Goal: Transaction & Acquisition: Book appointment/travel/reservation

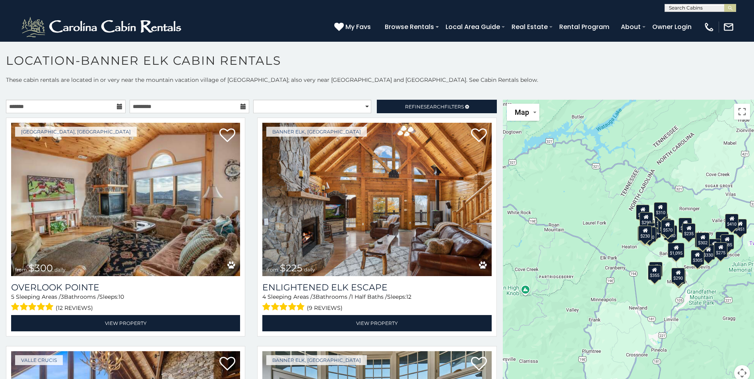
click at [117, 107] on icon at bounding box center [120, 107] width 6 height 6
click at [101, 110] on input "text" at bounding box center [66, 107] width 120 height 14
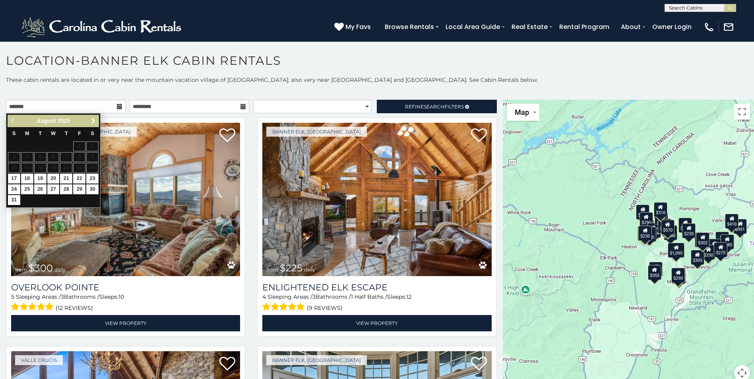
click at [92, 122] on span "Next" at bounding box center [93, 121] width 6 height 6
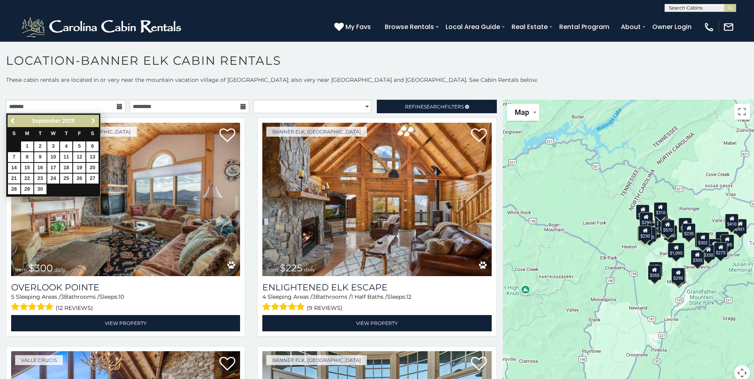
click at [92, 122] on span "Next" at bounding box center [93, 121] width 6 height 6
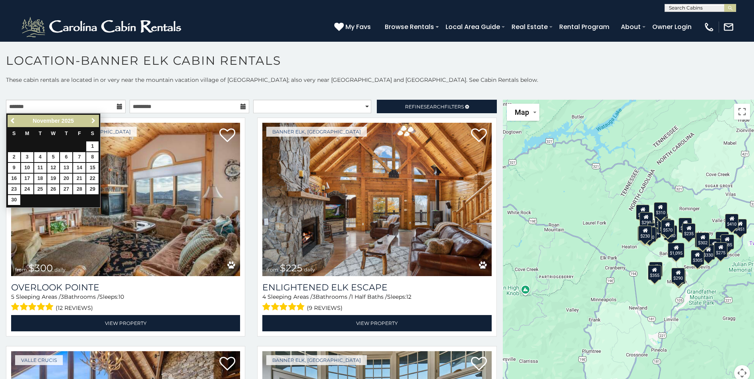
click at [92, 122] on span "Next" at bounding box center [93, 121] width 6 height 6
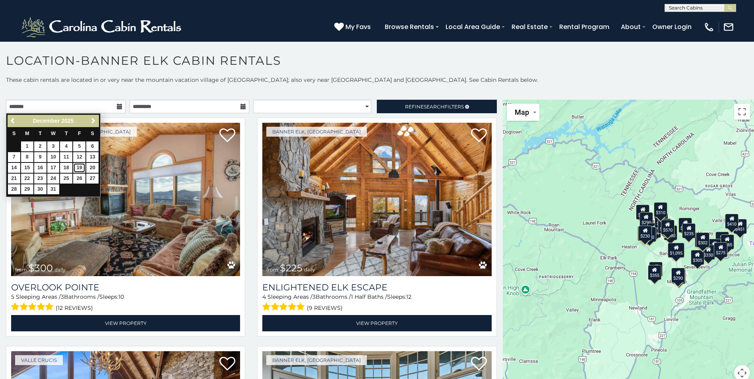
click at [78, 167] on link "19" at bounding box center [79, 168] width 12 height 10
type input "**********"
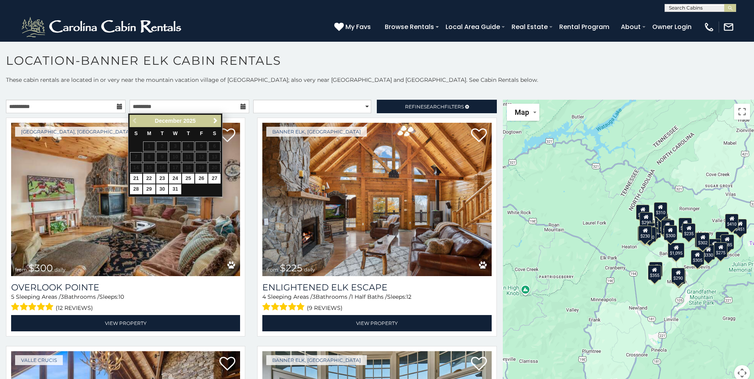
click at [242, 109] on icon at bounding box center [243, 107] width 6 height 6
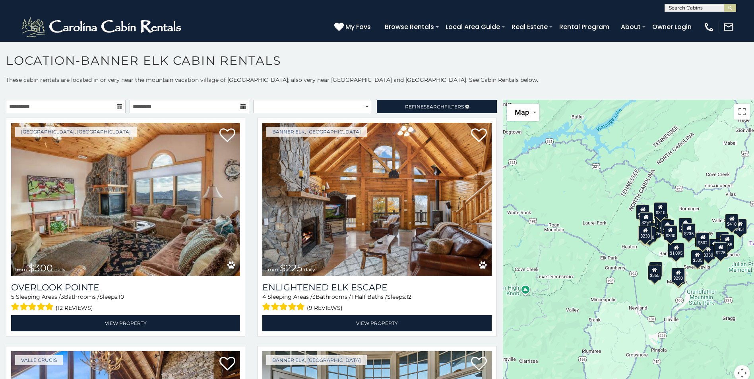
click at [242, 109] on icon at bounding box center [243, 107] width 6 height 6
drag, startPoint x: 238, startPoint y: 107, endPoint x: 230, endPoint y: 112, distance: 10.0
click at [240, 107] on icon at bounding box center [243, 107] width 6 height 6
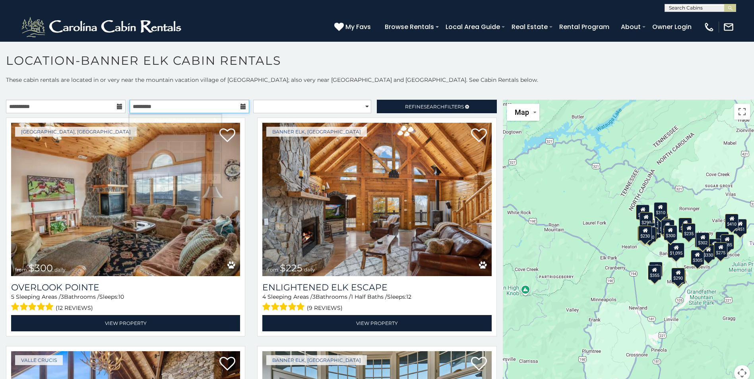
click at [218, 110] on input "text" at bounding box center [190, 107] width 120 height 14
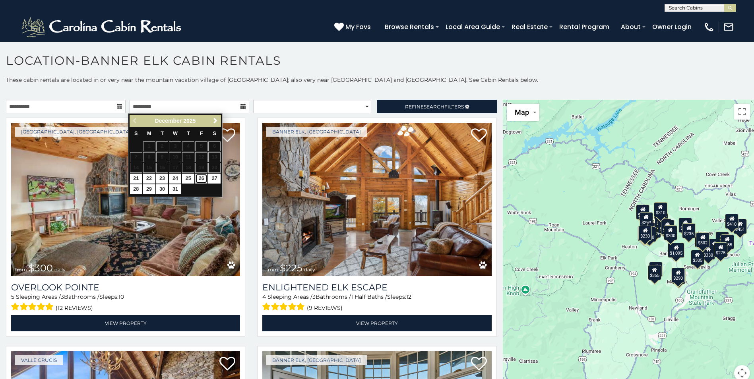
click at [201, 178] on link "26" at bounding box center [201, 179] width 12 height 10
type input "**********"
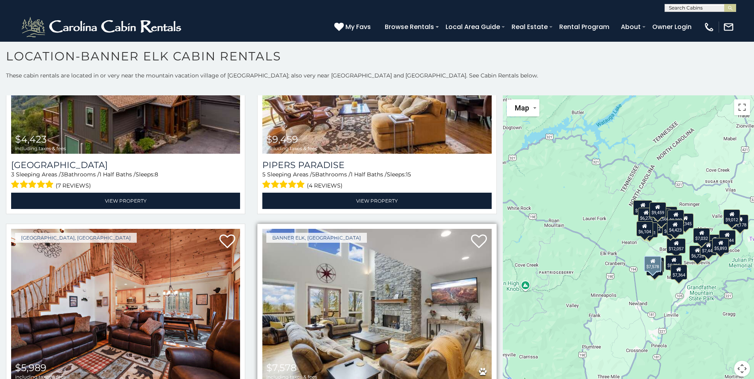
scroll to position [2901, 0]
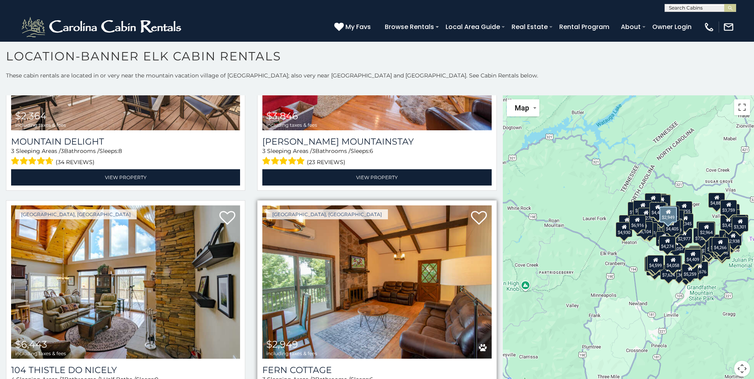
scroll to position [8823, 0]
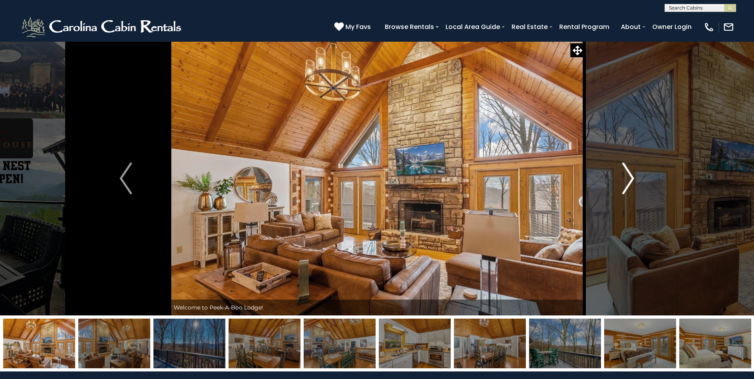
click at [629, 180] on img "Next" at bounding box center [628, 179] width 12 height 32
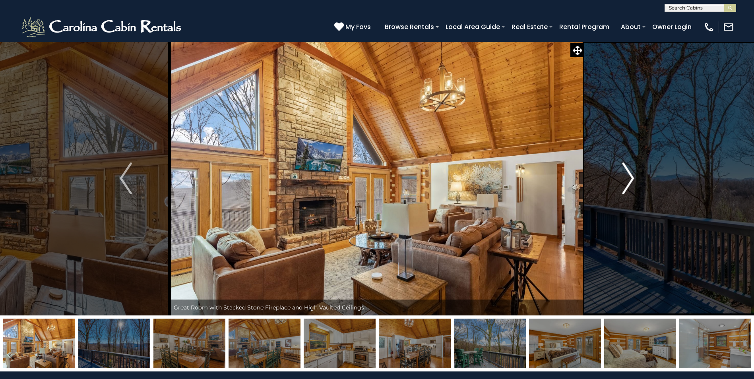
click at [629, 180] on img "Next" at bounding box center [628, 179] width 12 height 32
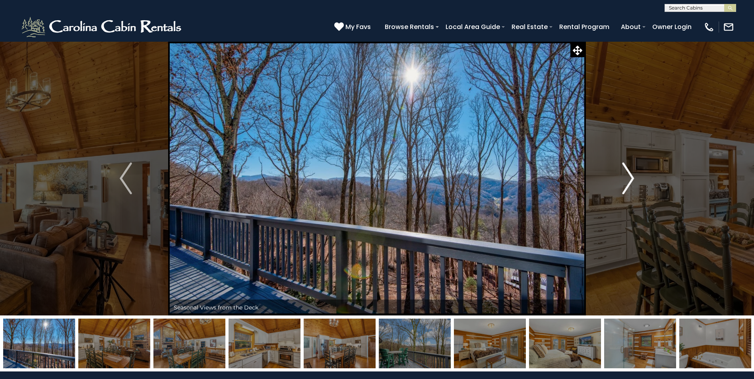
click at [629, 180] on img "Next" at bounding box center [628, 179] width 12 height 32
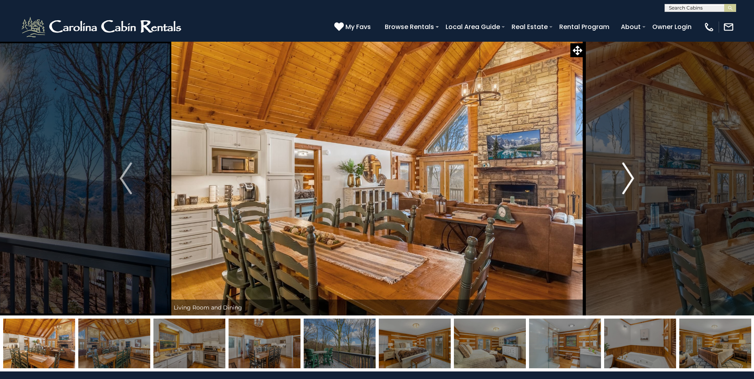
click at [629, 180] on img "Next" at bounding box center [628, 179] width 12 height 32
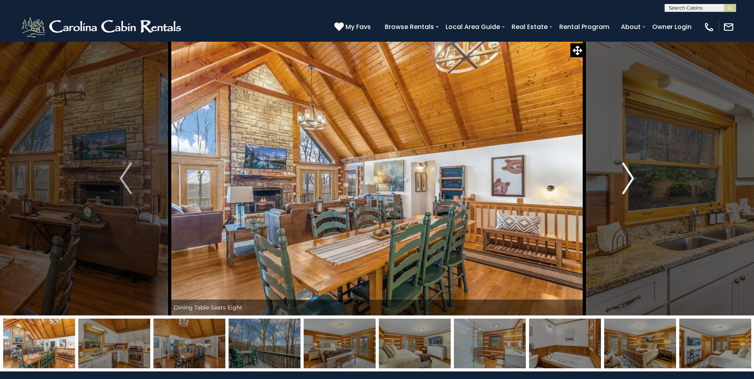
click at [629, 180] on img "Next" at bounding box center [628, 179] width 12 height 32
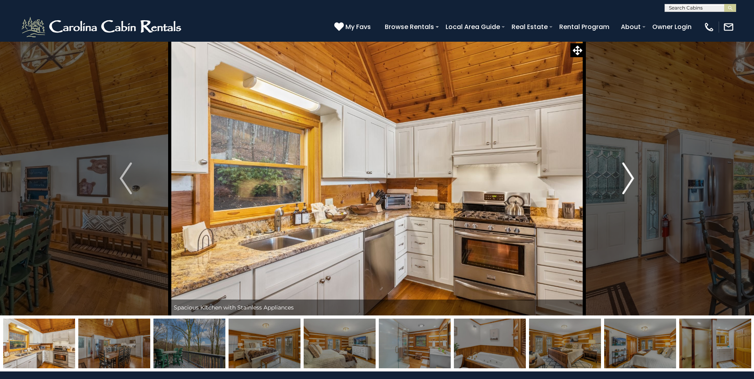
click at [629, 180] on img "Next" at bounding box center [628, 179] width 12 height 32
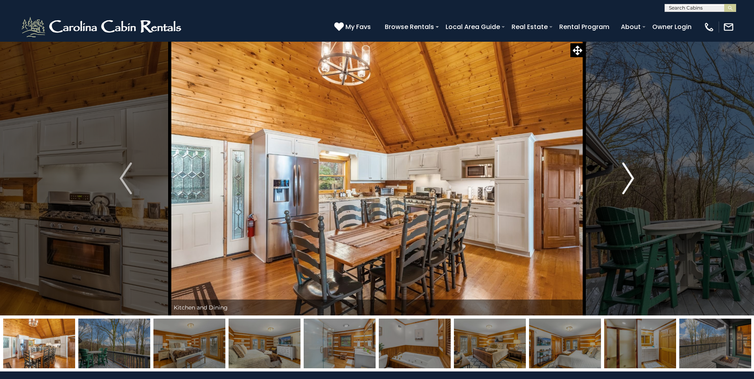
click at [629, 180] on img "Next" at bounding box center [628, 179] width 12 height 32
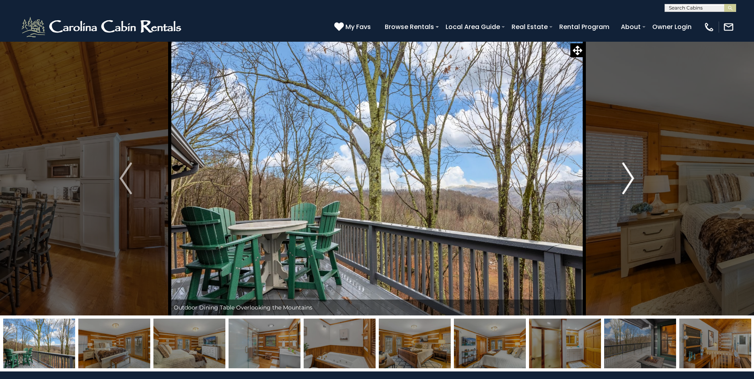
click at [629, 180] on img "Next" at bounding box center [628, 179] width 12 height 32
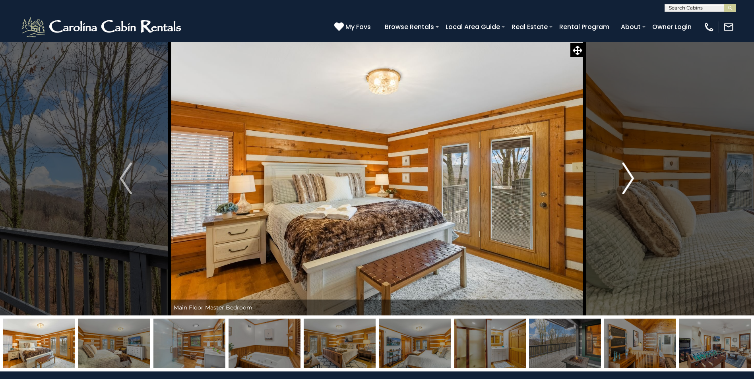
click at [629, 180] on img "Next" at bounding box center [628, 179] width 12 height 32
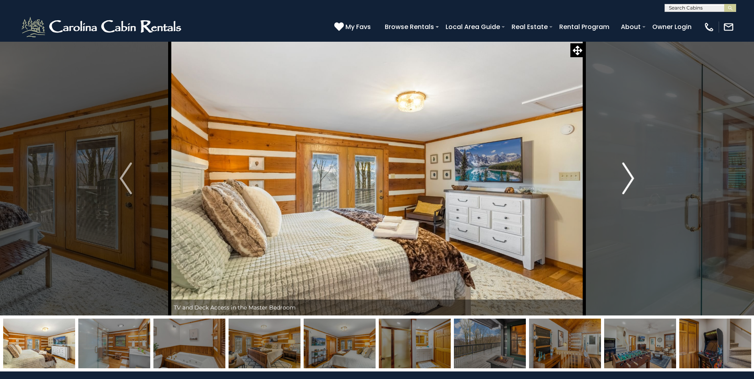
click at [629, 180] on img "Next" at bounding box center [628, 179] width 12 height 32
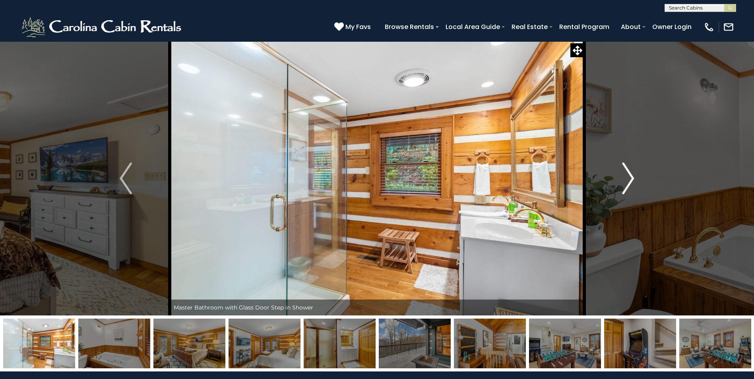
click at [629, 180] on img "Next" at bounding box center [628, 179] width 12 height 32
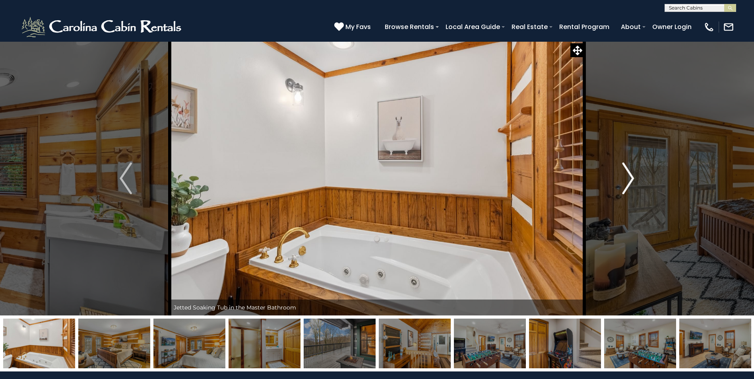
click at [629, 180] on img "Next" at bounding box center [628, 179] width 12 height 32
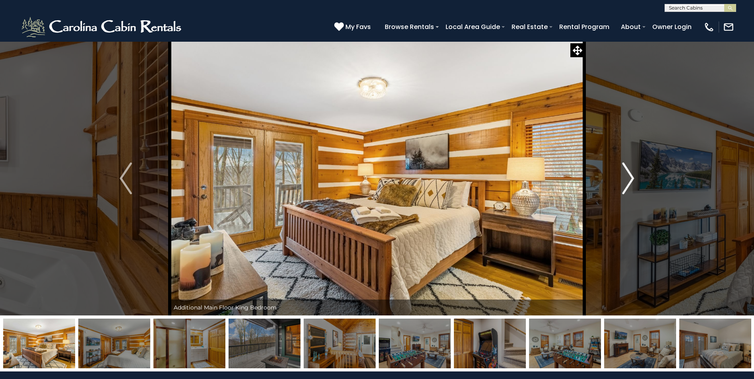
click at [629, 180] on img "Next" at bounding box center [628, 179] width 12 height 32
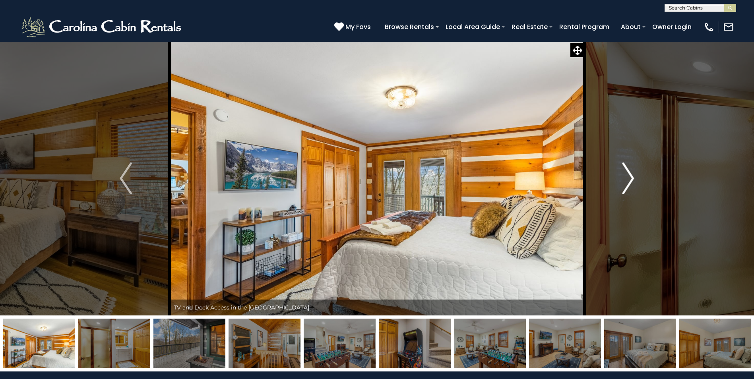
click at [629, 180] on img "Next" at bounding box center [628, 179] width 12 height 32
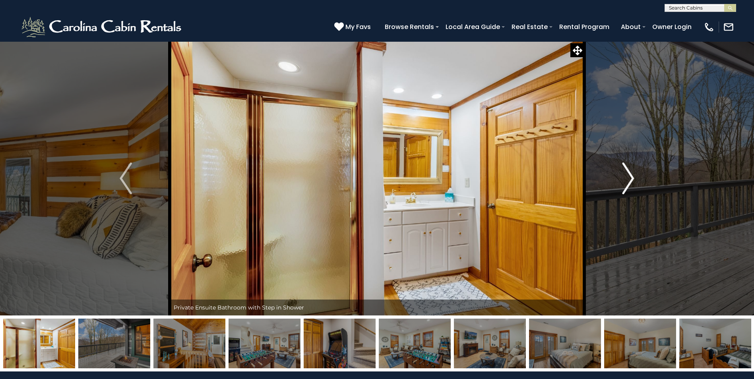
click at [629, 180] on img "Next" at bounding box center [628, 179] width 12 height 32
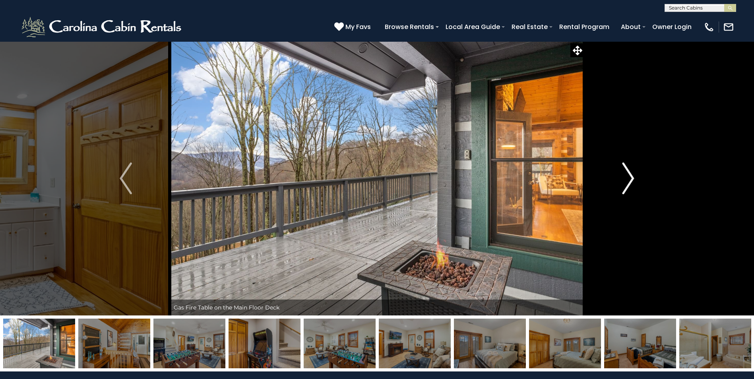
click at [629, 180] on img "Next" at bounding box center [628, 179] width 12 height 32
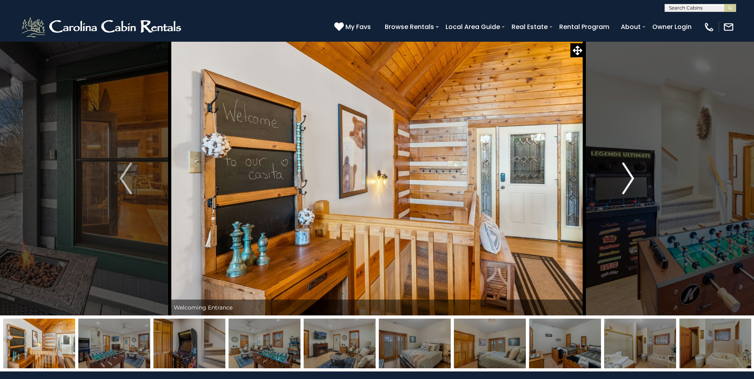
click at [629, 180] on img "Next" at bounding box center [628, 179] width 12 height 32
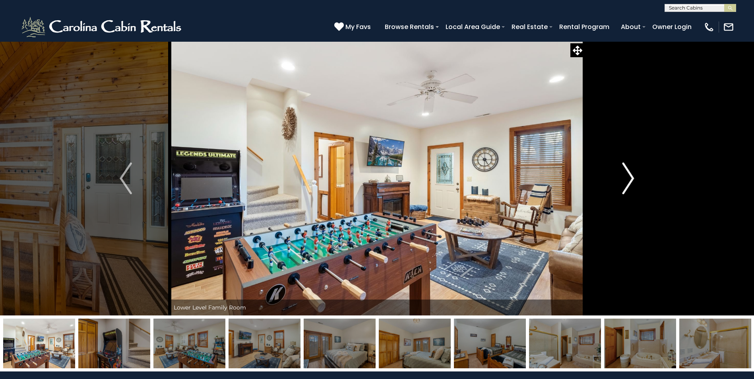
click at [629, 180] on img "Next" at bounding box center [628, 179] width 12 height 32
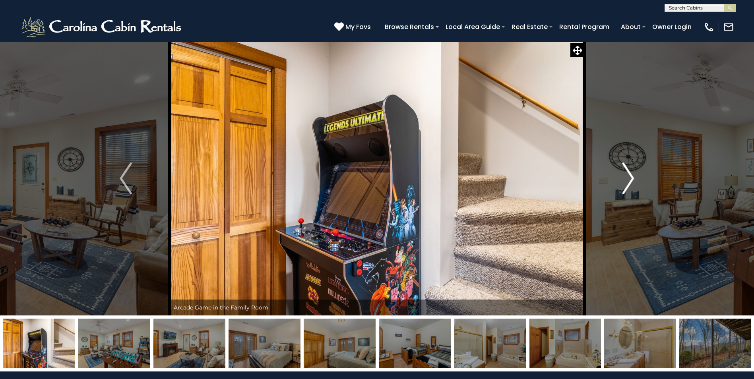
click at [629, 180] on img "Next" at bounding box center [628, 179] width 12 height 32
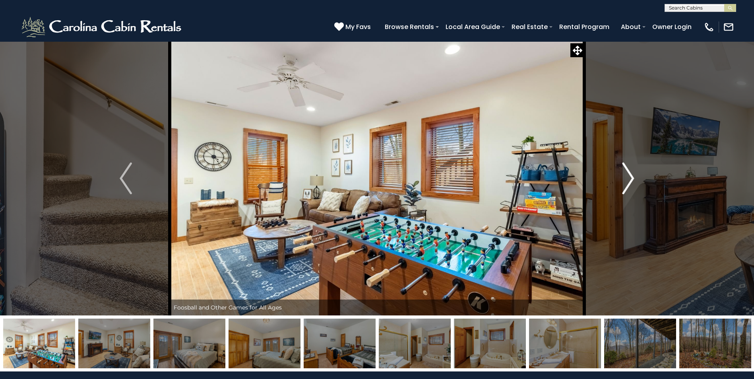
click at [629, 180] on img "Next" at bounding box center [628, 179] width 12 height 32
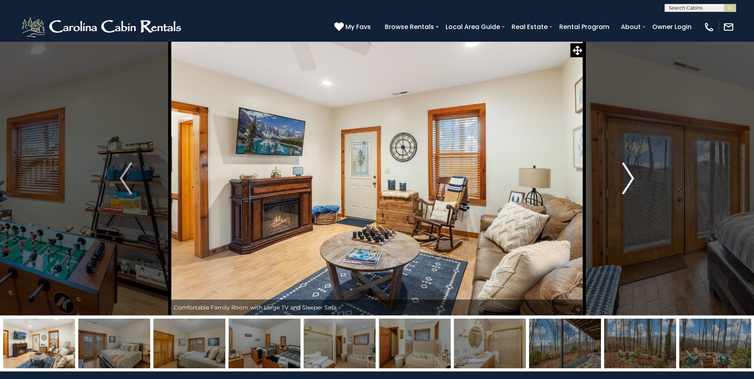
click at [629, 180] on img "Next" at bounding box center [628, 179] width 12 height 32
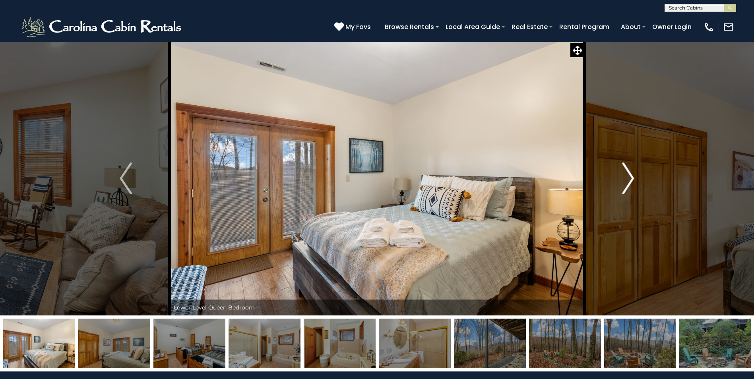
click at [629, 180] on img "Next" at bounding box center [628, 179] width 12 height 32
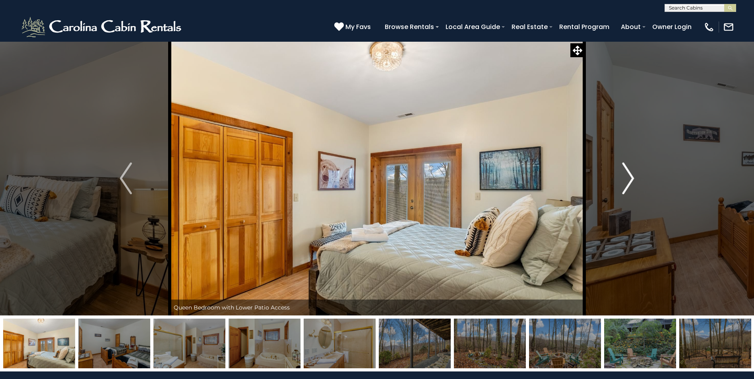
click at [629, 180] on img "Next" at bounding box center [628, 179] width 12 height 32
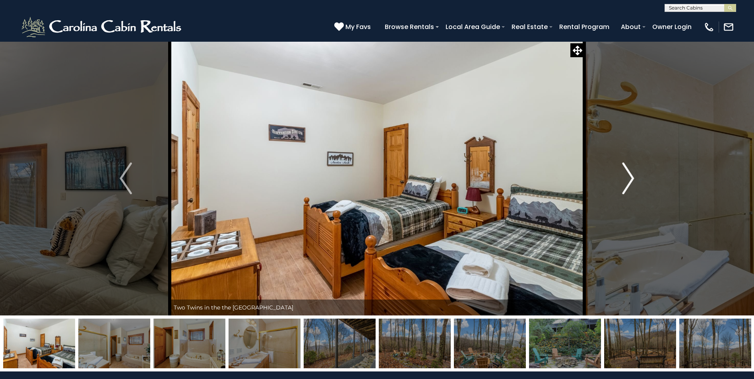
click at [627, 178] on img "Next" at bounding box center [628, 179] width 12 height 32
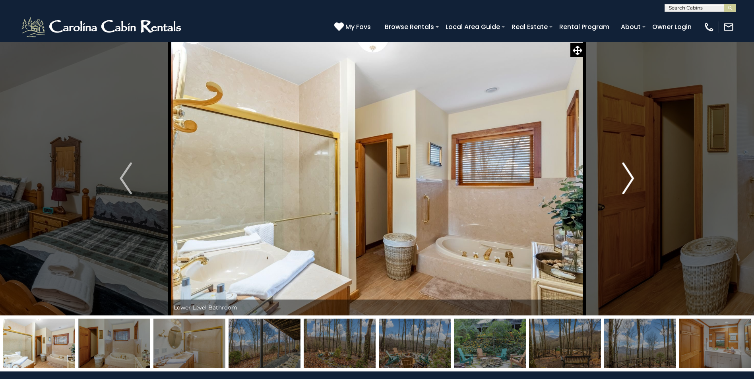
click at [627, 178] on img "Next" at bounding box center [628, 179] width 12 height 32
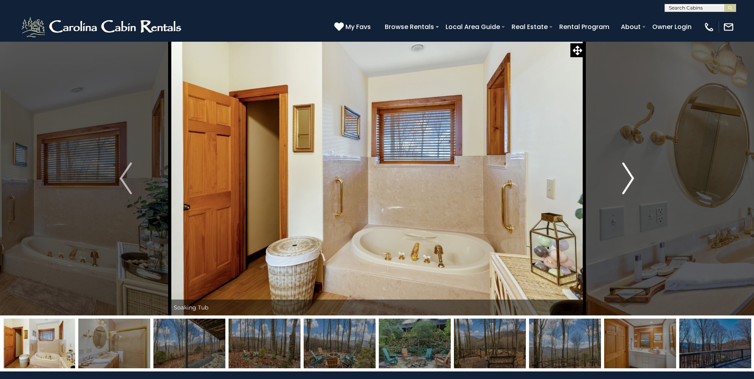
click at [627, 178] on img "Next" at bounding box center [628, 179] width 12 height 32
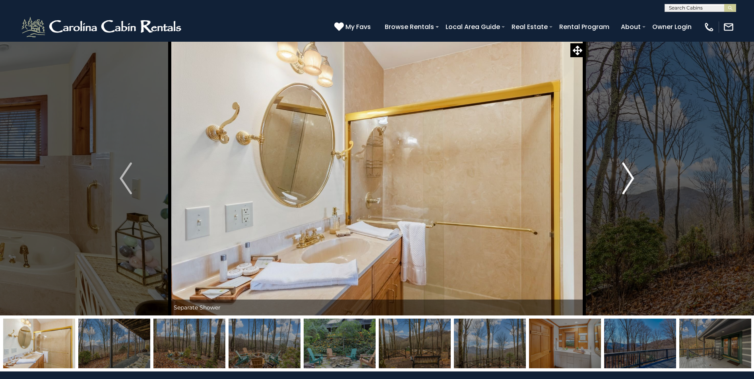
click at [627, 178] on img "Next" at bounding box center [628, 179] width 12 height 32
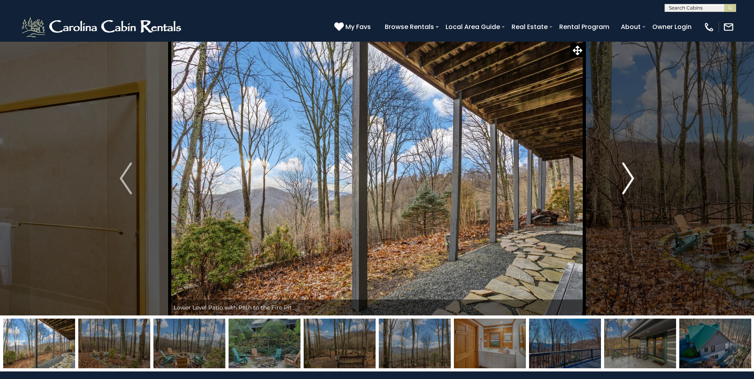
click at [627, 178] on img "Next" at bounding box center [628, 179] width 12 height 32
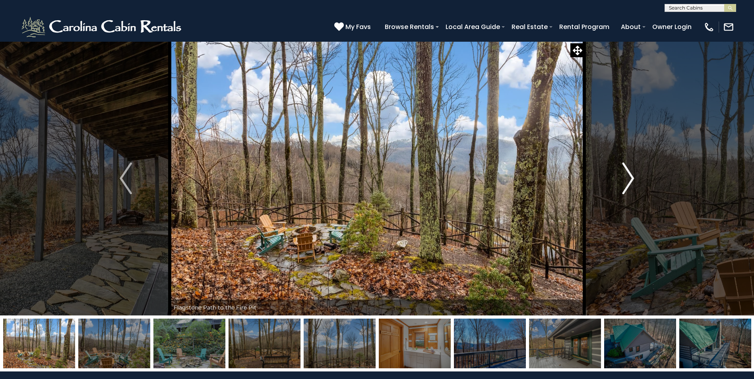
click at [627, 178] on img "Next" at bounding box center [628, 179] width 12 height 32
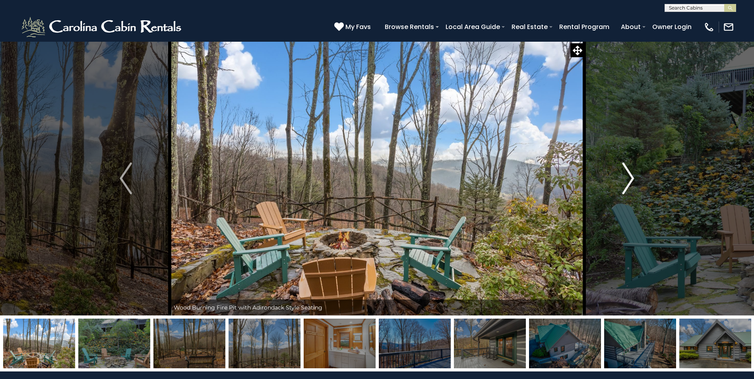
click at [627, 178] on img "Next" at bounding box center [628, 179] width 12 height 32
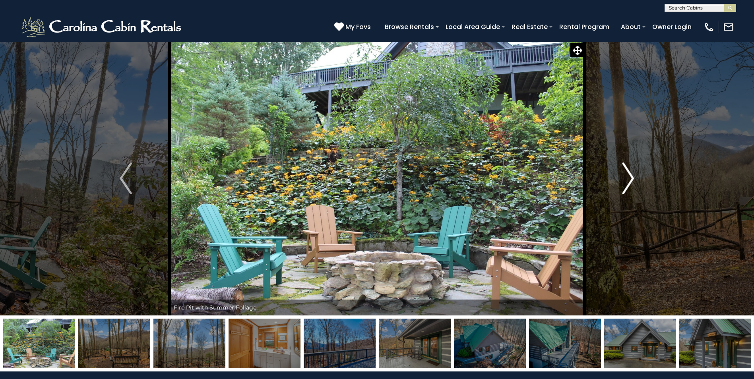
click at [627, 178] on img "Next" at bounding box center [628, 179] width 12 height 32
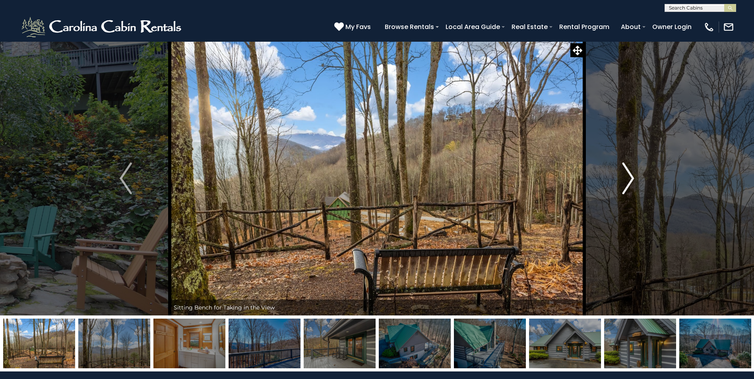
click at [627, 178] on img "Next" at bounding box center [628, 179] width 12 height 32
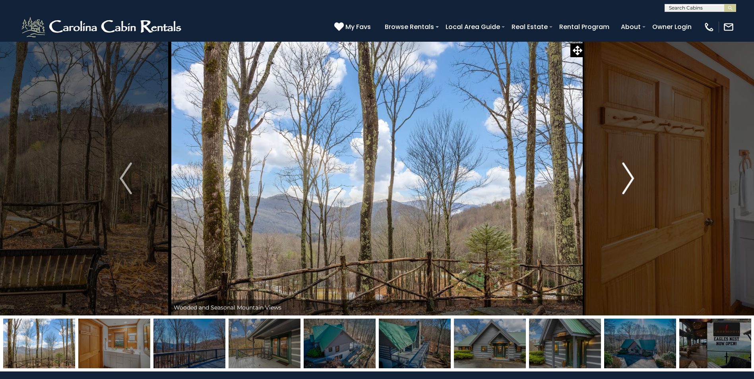
click at [627, 178] on img "Next" at bounding box center [628, 179] width 12 height 32
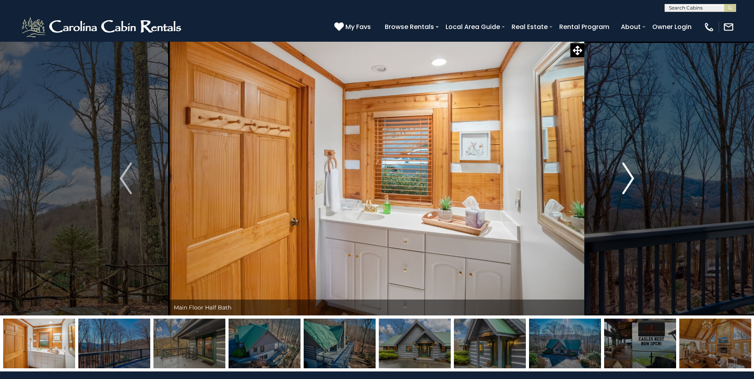
click at [627, 178] on img "Next" at bounding box center [628, 179] width 12 height 32
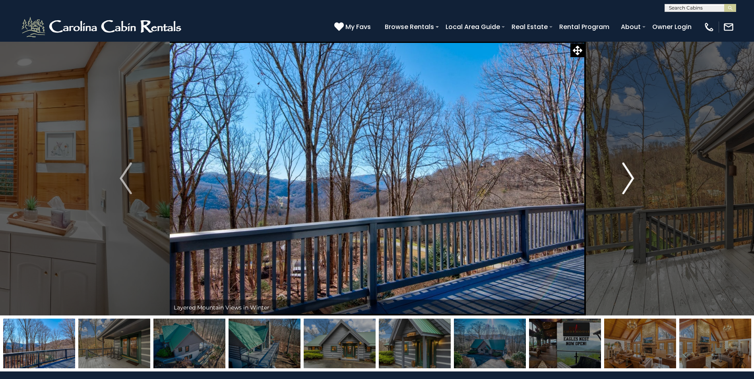
click at [627, 178] on img "Next" at bounding box center [628, 179] width 12 height 32
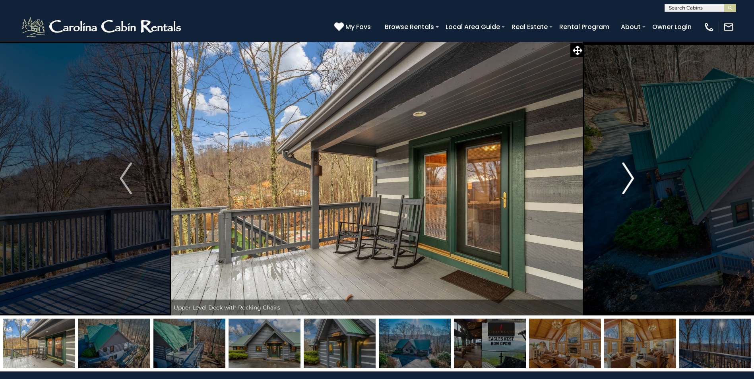
click at [627, 178] on img "Next" at bounding box center [628, 179] width 12 height 32
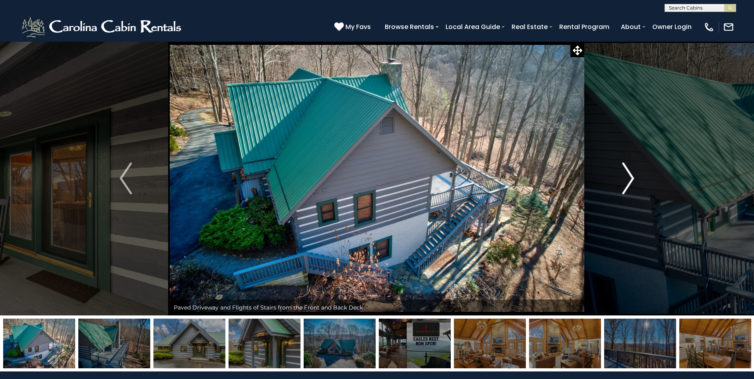
click at [627, 178] on img "Next" at bounding box center [628, 179] width 12 height 32
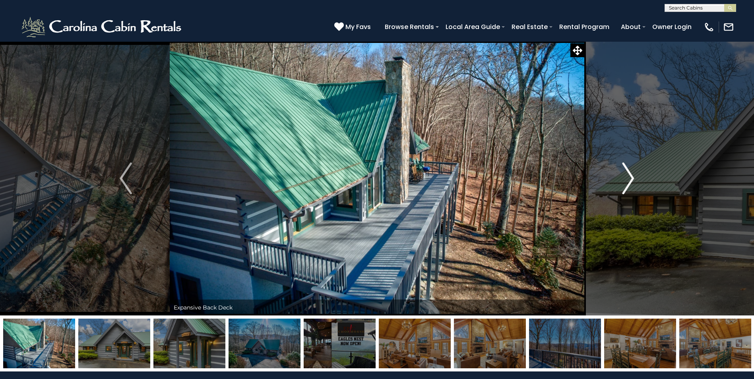
click at [627, 178] on img "Next" at bounding box center [628, 179] width 12 height 32
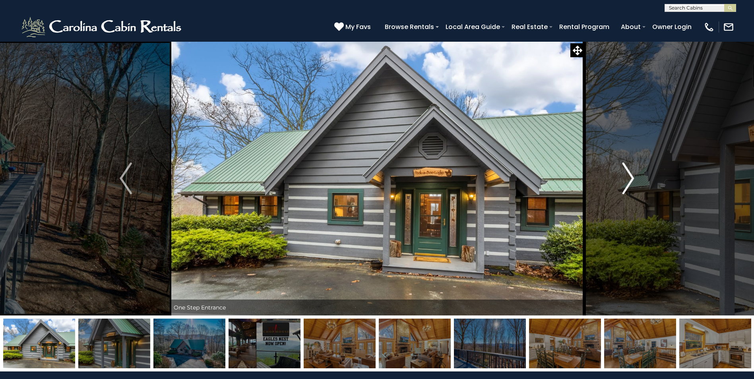
click at [623, 181] on img "Next" at bounding box center [628, 179] width 12 height 32
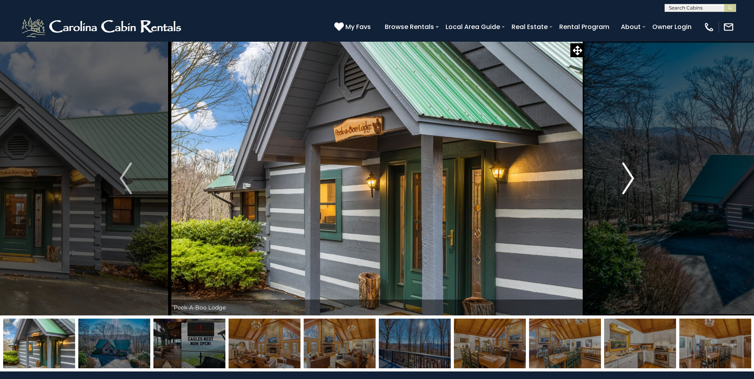
click at [623, 181] on img "Next" at bounding box center [628, 179] width 12 height 32
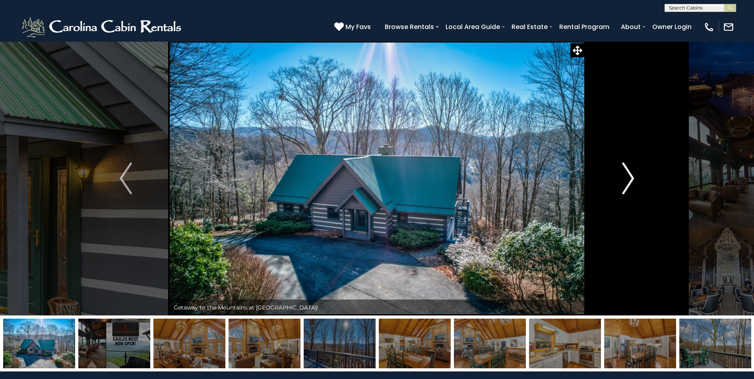
click at [623, 181] on img "Next" at bounding box center [628, 179] width 12 height 32
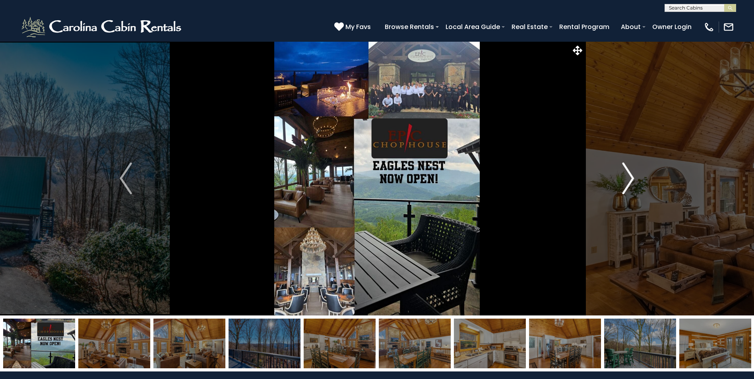
click at [623, 181] on img "Next" at bounding box center [628, 179] width 12 height 32
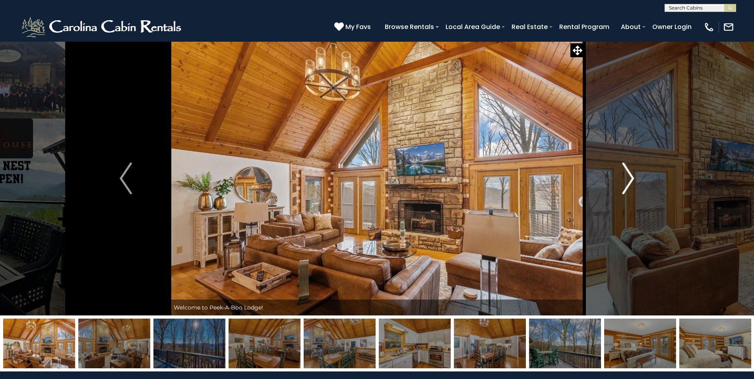
click at [623, 181] on img "Next" at bounding box center [628, 179] width 12 height 32
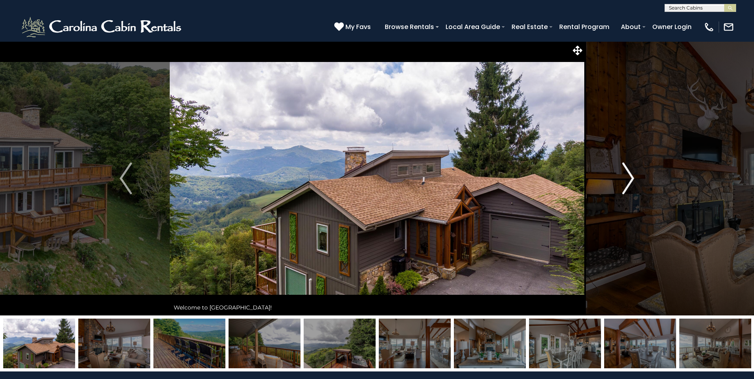
click at [633, 180] on img "Next" at bounding box center [628, 179] width 12 height 32
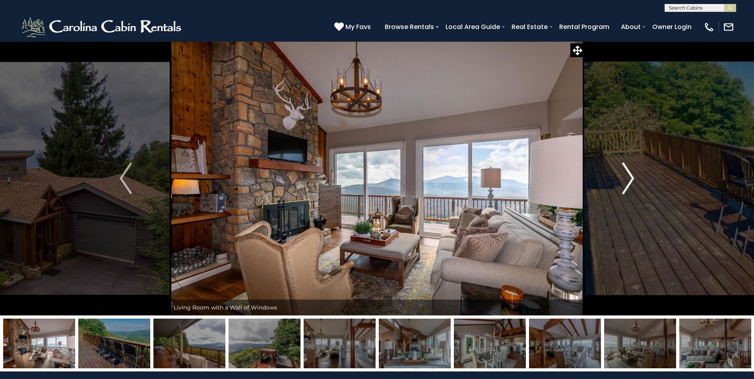
click at [633, 180] on img "Next" at bounding box center [628, 179] width 12 height 32
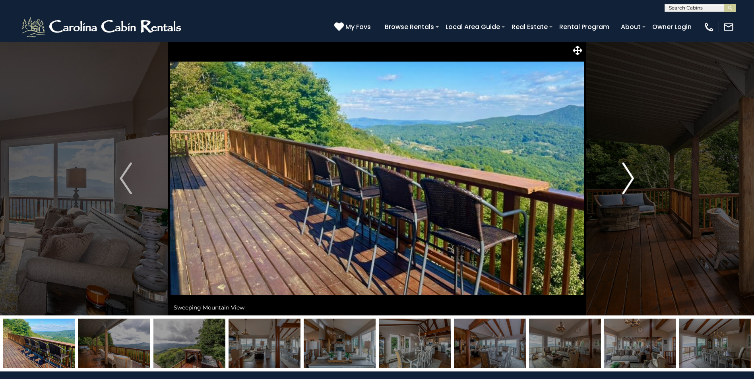
click at [633, 180] on img "Next" at bounding box center [628, 179] width 12 height 32
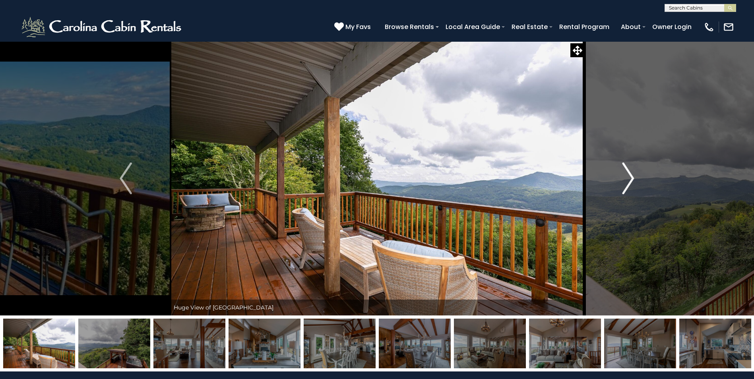
click at [633, 180] on img "Next" at bounding box center [628, 179] width 12 height 32
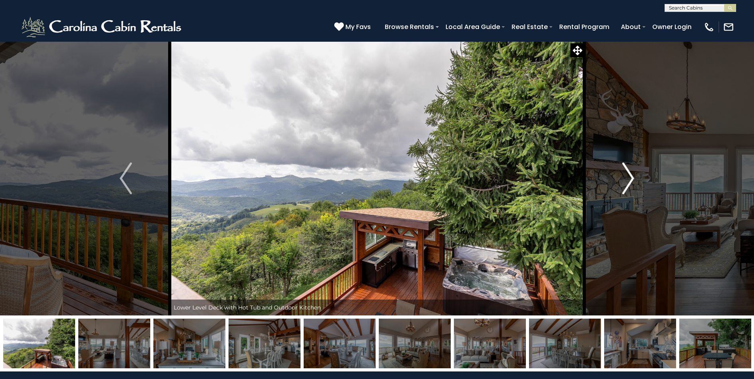
click at [633, 180] on img "Next" at bounding box center [628, 179] width 12 height 32
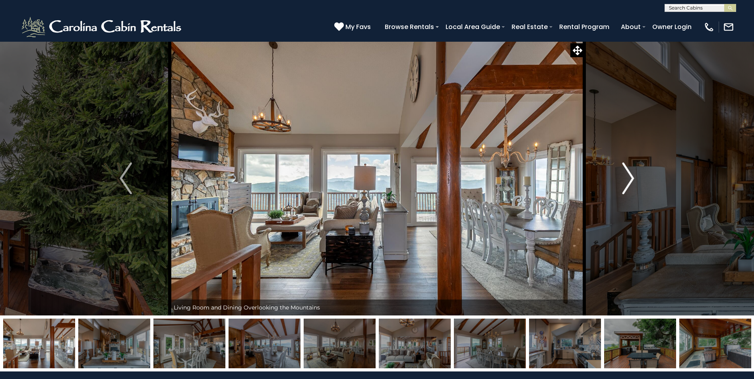
click at [633, 180] on img "Next" at bounding box center [628, 179] width 12 height 32
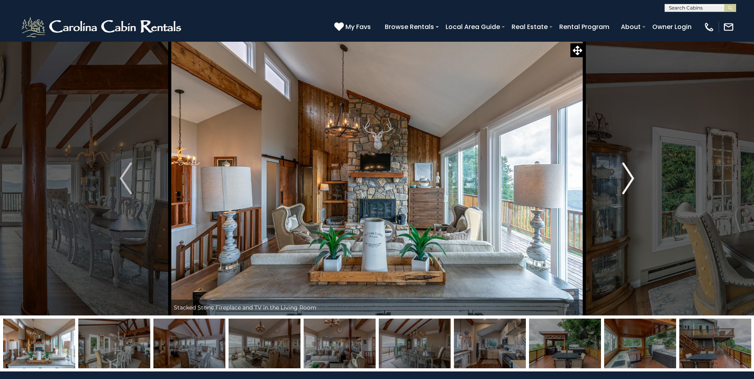
click at [633, 180] on img "Next" at bounding box center [628, 179] width 12 height 32
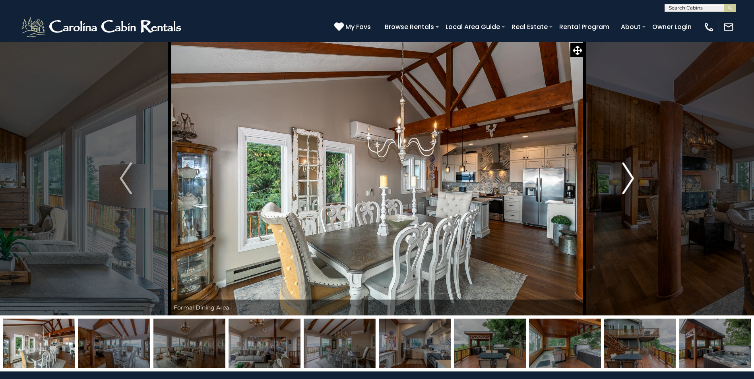
click at [633, 180] on img "Next" at bounding box center [628, 179] width 12 height 32
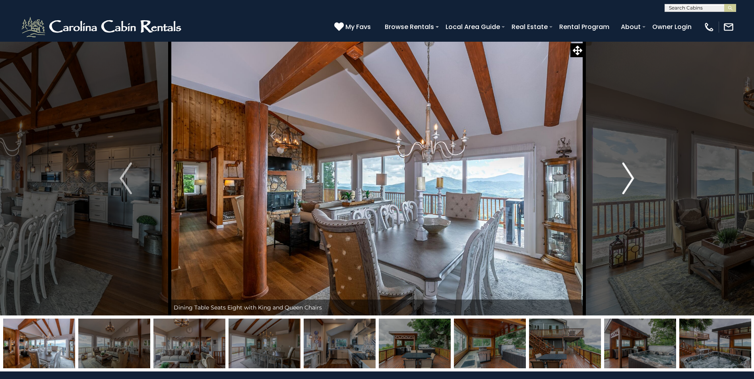
click at [633, 180] on img "Next" at bounding box center [628, 179] width 12 height 32
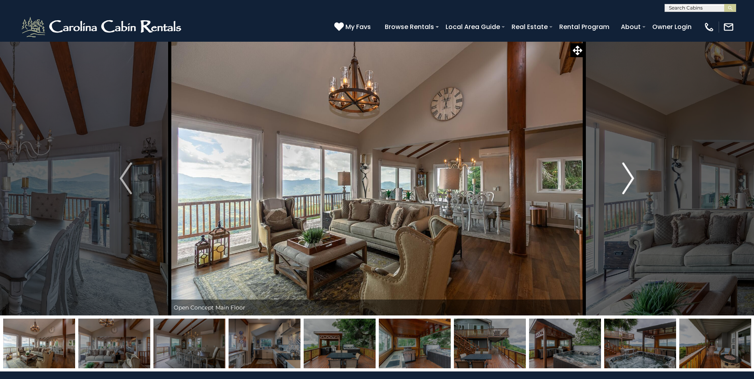
click at [633, 180] on img "Next" at bounding box center [628, 179] width 12 height 32
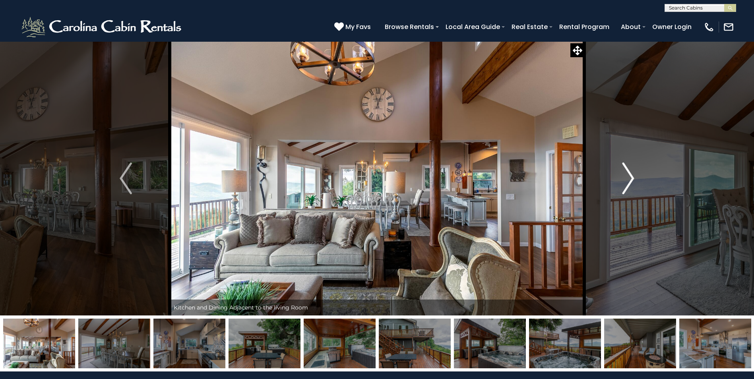
click at [633, 180] on img "Next" at bounding box center [628, 179] width 12 height 32
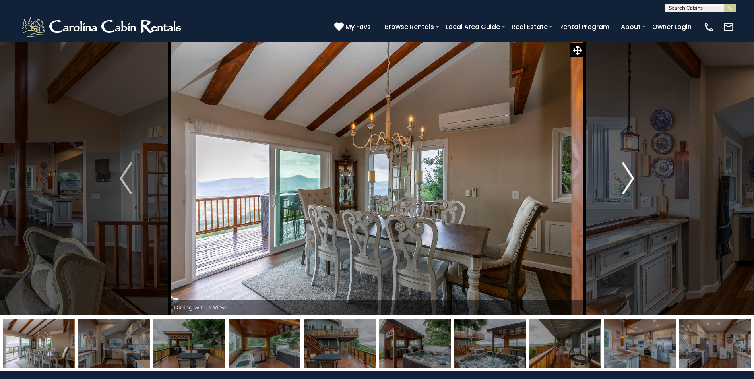
click at [633, 180] on img "Next" at bounding box center [628, 179] width 12 height 32
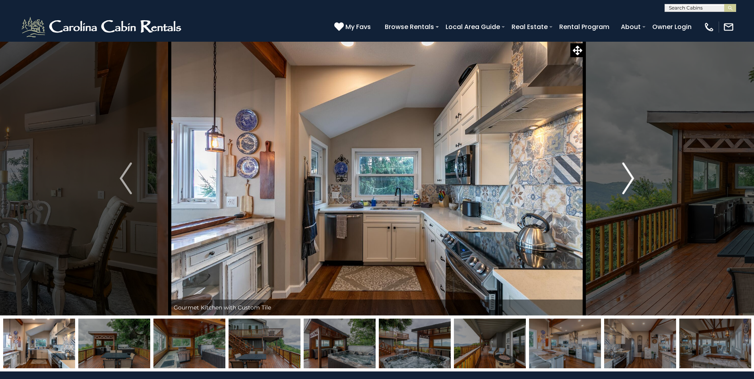
click at [633, 180] on img "Next" at bounding box center [628, 179] width 12 height 32
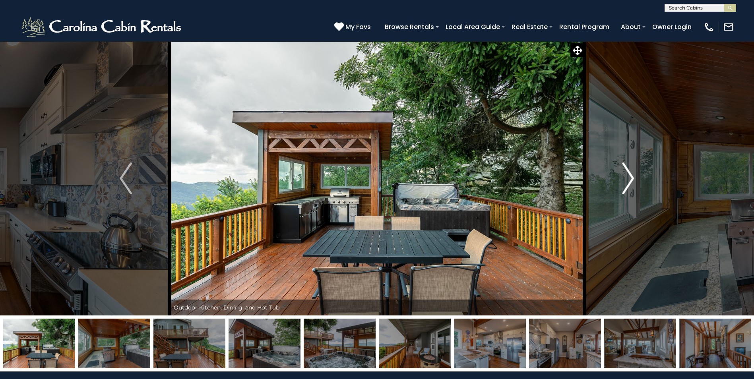
click at [633, 180] on img "Next" at bounding box center [628, 179] width 12 height 32
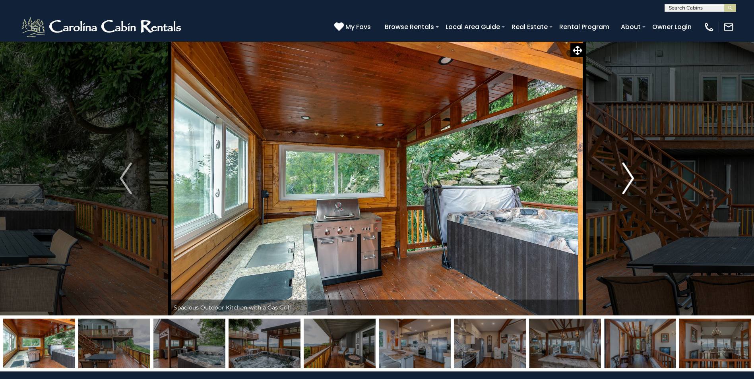
click at [633, 180] on img "Next" at bounding box center [628, 179] width 12 height 32
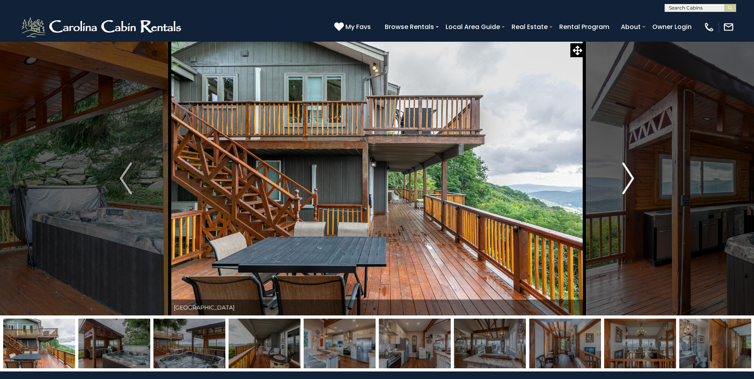
click at [633, 180] on img "Next" at bounding box center [628, 179] width 12 height 32
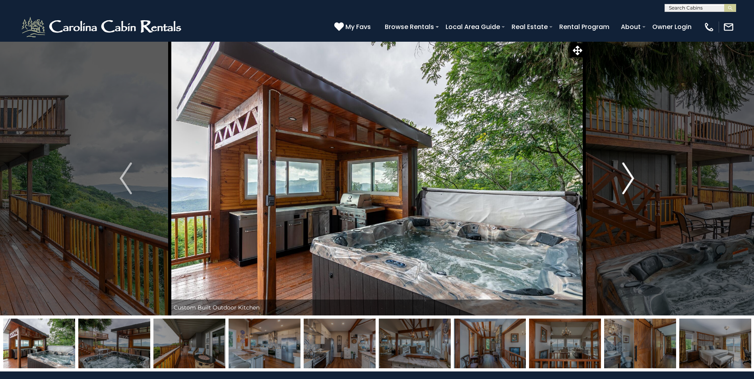
click at [633, 180] on img "Next" at bounding box center [628, 179] width 12 height 32
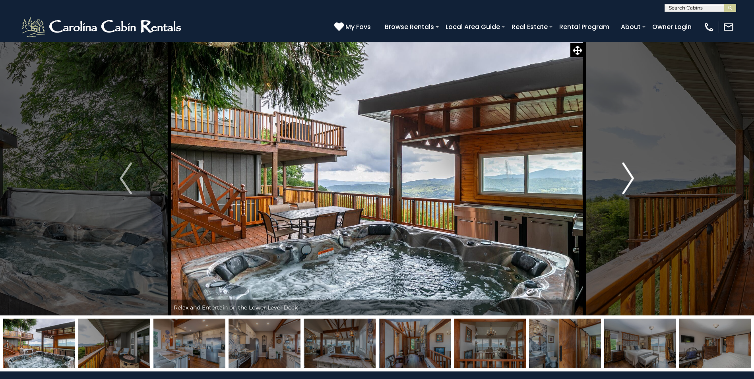
click at [633, 180] on img "Next" at bounding box center [628, 179] width 12 height 32
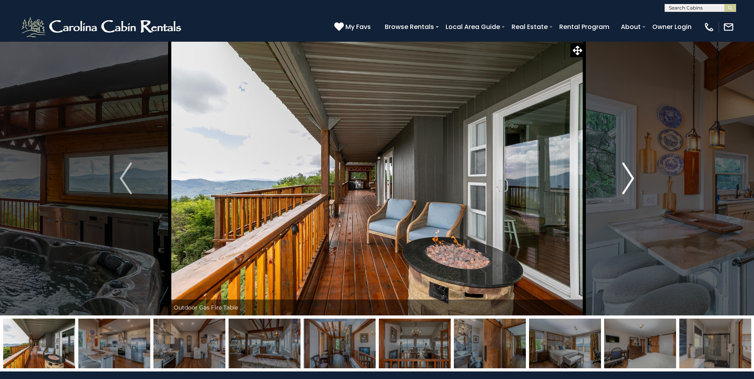
click at [633, 180] on img "Next" at bounding box center [628, 179] width 12 height 32
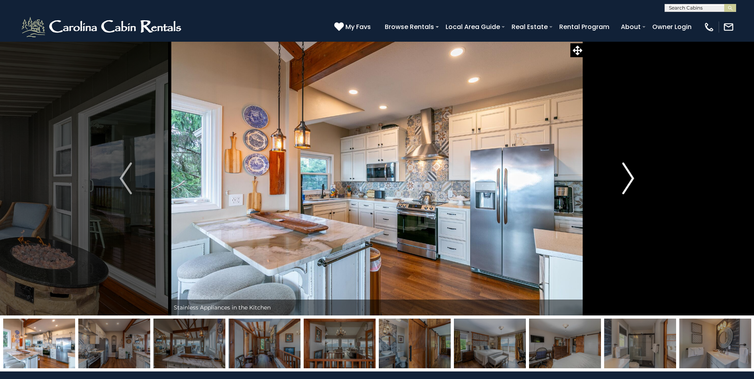
click at [633, 180] on img "Next" at bounding box center [628, 179] width 12 height 32
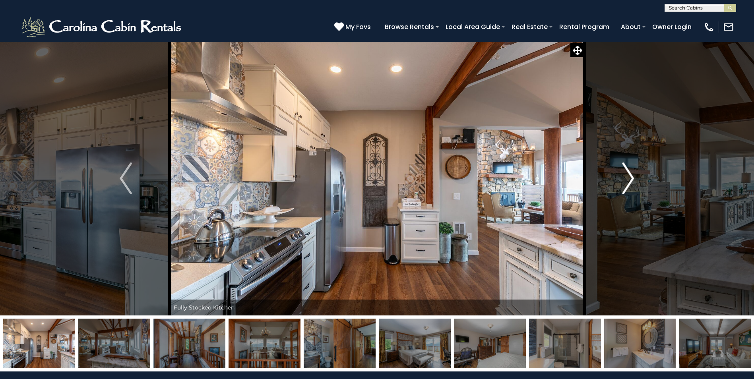
click at [633, 180] on img "Next" at bounding box center [628, 179] width 12 height 32
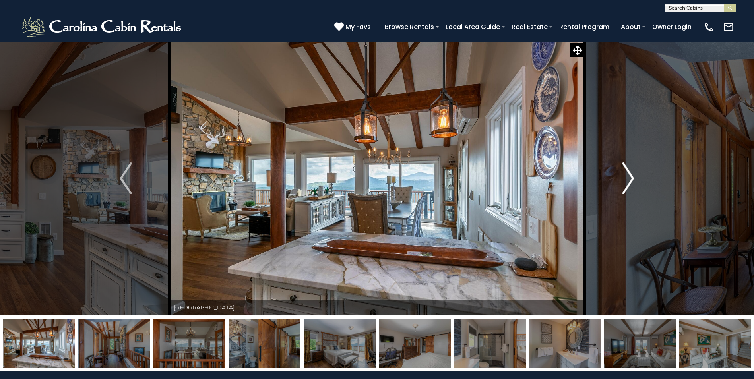
click at [633, 180] on img "Next" at bounding box center [628, 179] width 12 height 32
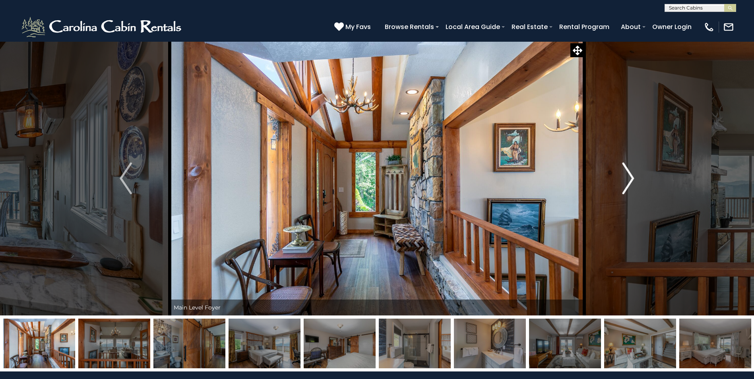
click at [633, 180] on img "Next" at bounding box center [628, 179] width 12 height 32
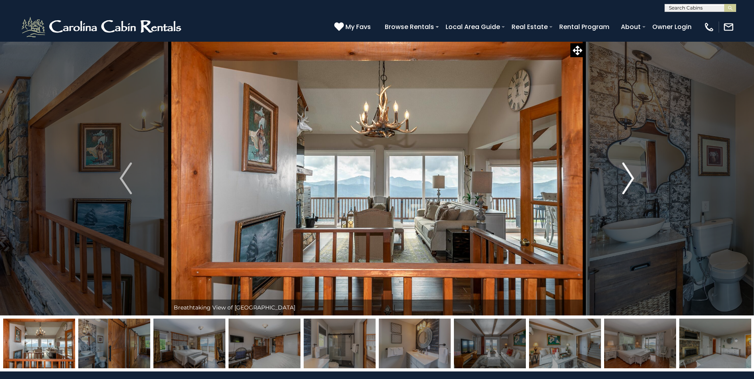
click at [633, 180] on img "Next" at bounding box center [628, 179] width 12 height 32
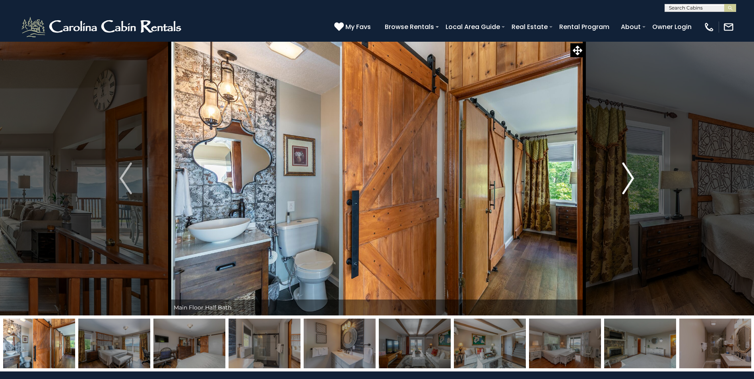
click at [633, 180] on img "Next" at bounding box center [628, 179] width 12 height 32
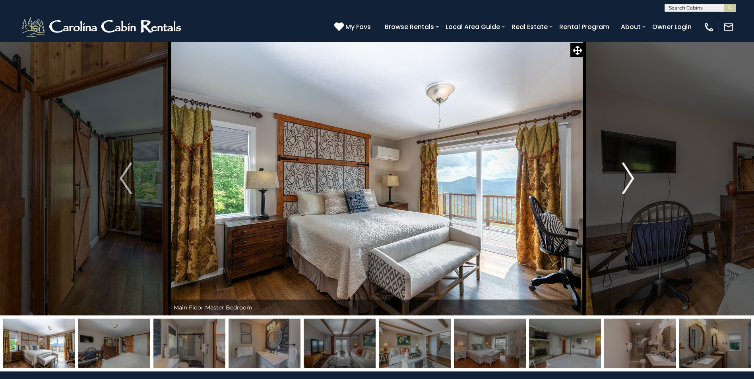
click at [633, 180] on img "Next" at bounding box center [628, 179] width 12 height 32
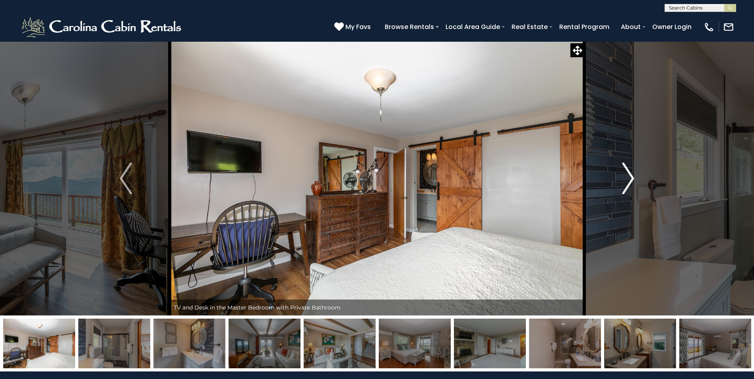
click at [633, 180] on img "Next" at bounding box center [628, 179] width 12 height 32
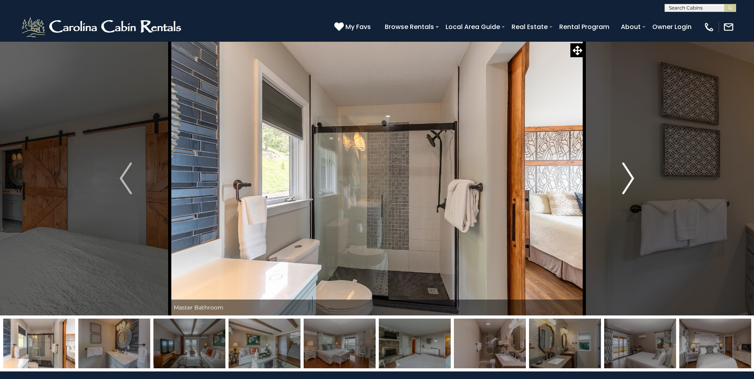
click at [633, 180] on img "Next" at bounding box center [628, 179] width 12 height 32
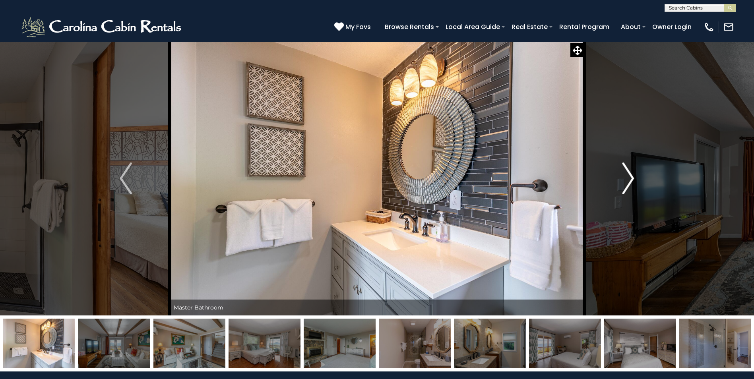
click at [633, 180] on img "Next" at bounding box center [628, 179] width 12 height 32
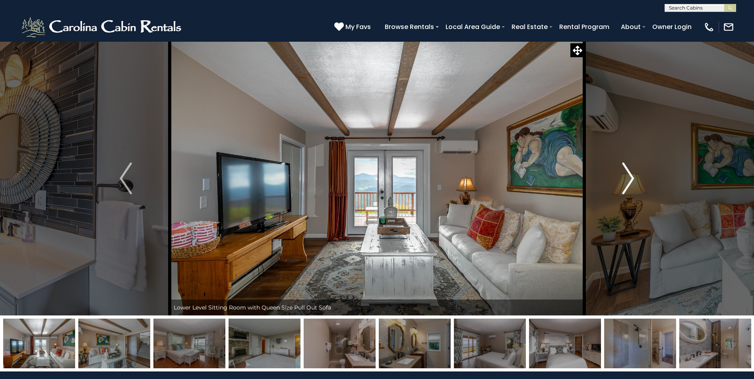
click at [633, 180] on img "Next" at bounding box center [628, 179] width 12 height 32
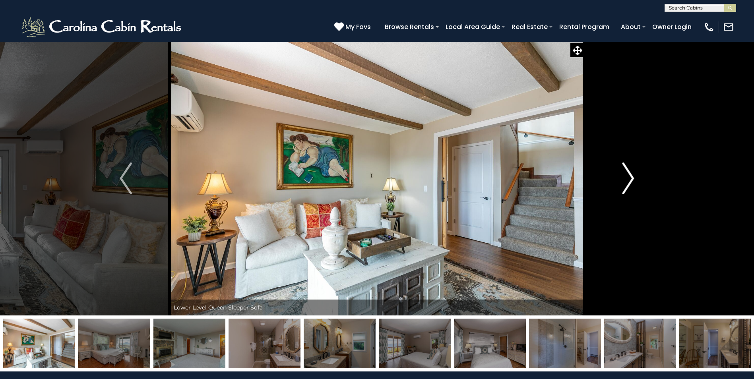
click at [633, 180] on img "Next" at bounding box center [628, 179] width 12 height 32
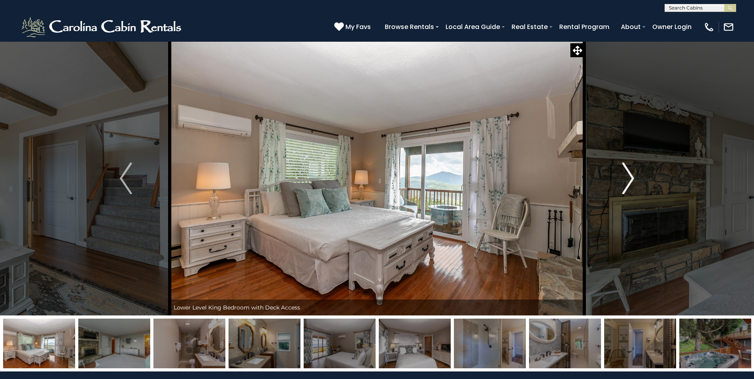
click at [633, 180] on img "Next" at bounding box center [628, 179] width 12 height 32
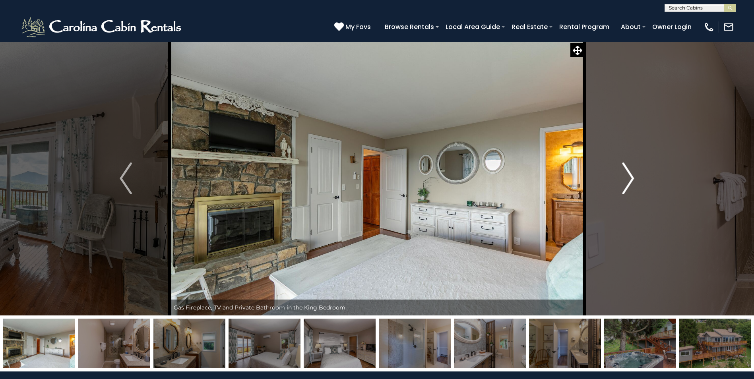
click at [633, 180] on img "Next" at bounding box center [628, 179] width 12 height 32
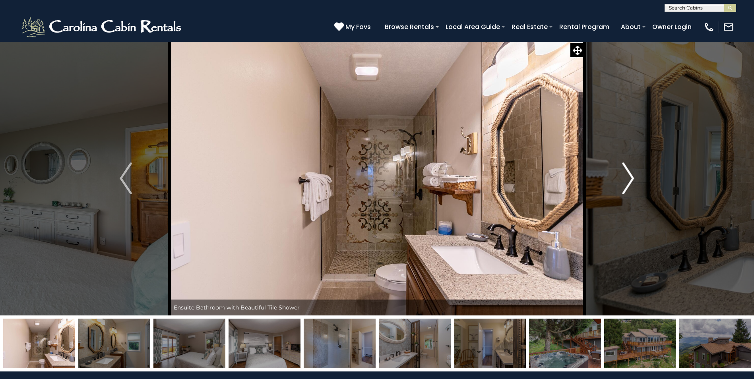
click at [633, 180] on img "Next" at bounding box center [628, 179] width 12 height 32
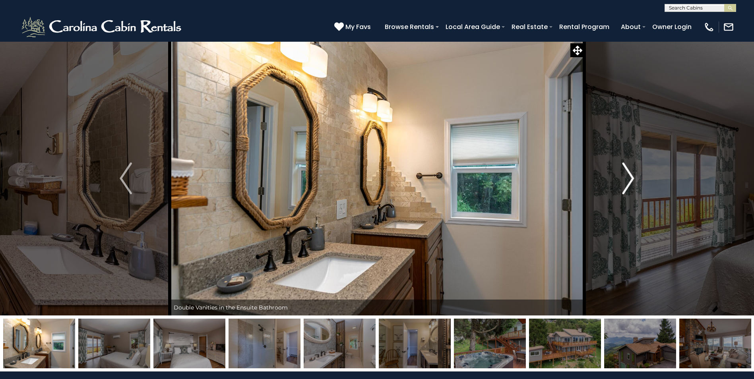
click at [633, 180] on img "Next" at bounding box center [628, 179] width 12 height 32
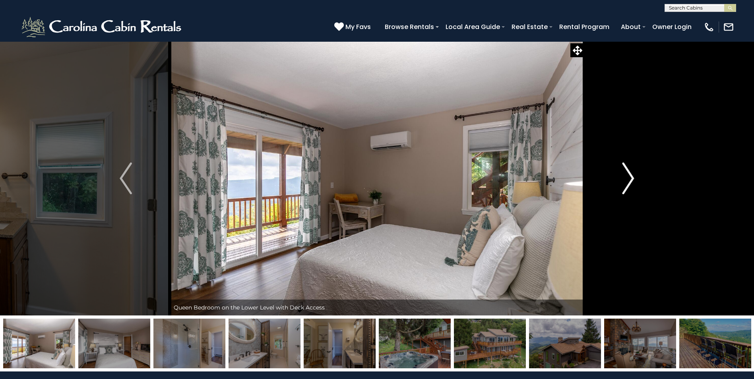
click at [630, 178] on img "Next" at bounding box center [628, 179] width 12 height 32
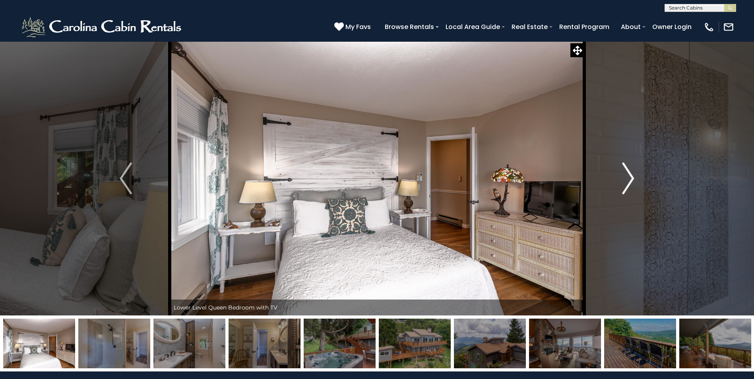
click at [624, 176] on img "Next" at bounding box center [628, 179] width 12 height 32
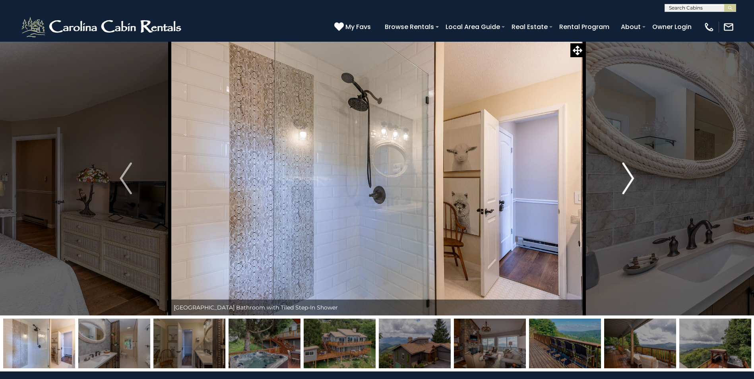
click at [624, 176] on img "Next" at bounding box center [628, 179] width 12 height 32
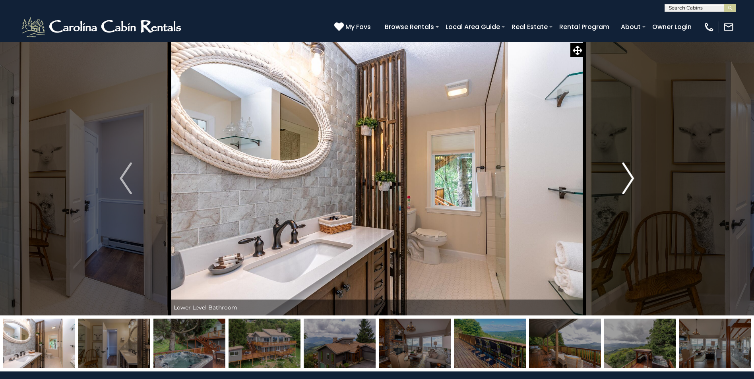
click at [624, 176] on img "Next" at bounding box center [628, 179] width 12 height 32
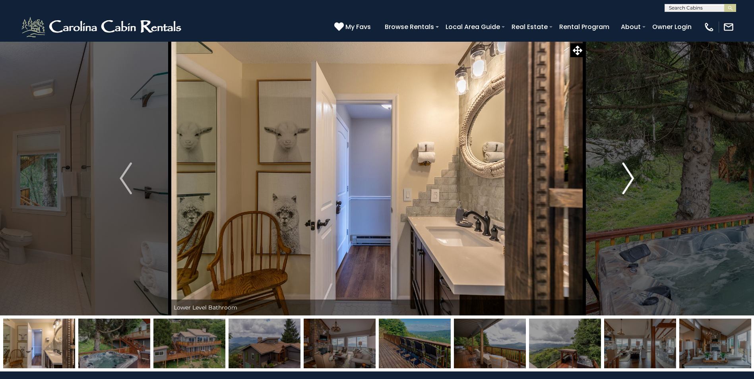
click at [624, 176] on img "Next" at bounding box center [628, 179] width 12 height 32
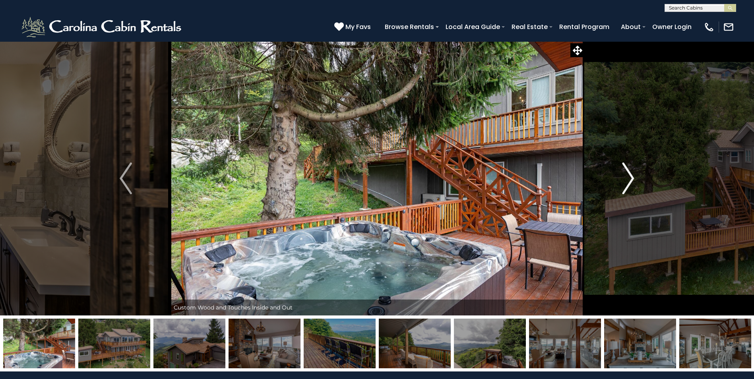
click at [624, 176] on img "Next" at bounding box center [628, 179] width 12 height 32
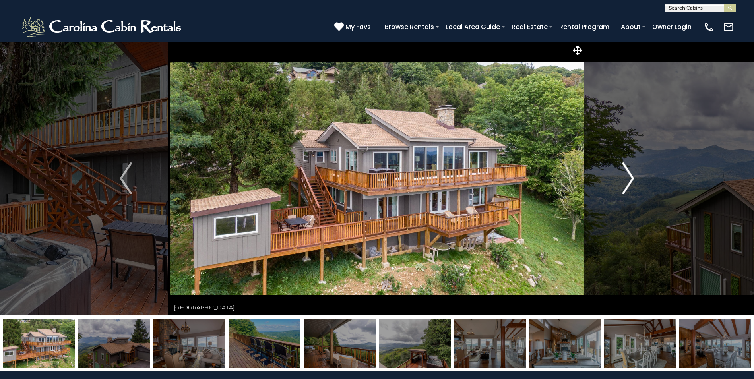
click at [624, 176] on img "Next" at bounding box center [628, 179] width 12 height 32
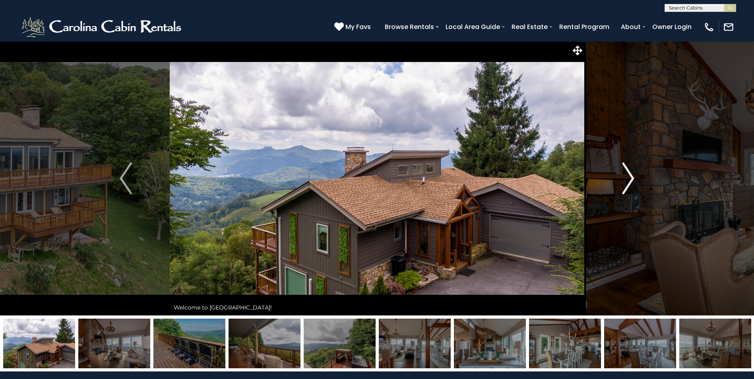
click at [624, 176] on img "Next" at bounding box center [628, 179] width 12 height 32
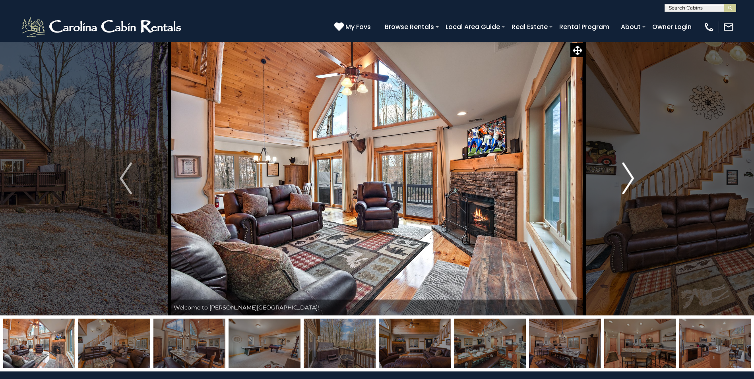
click at [635, 175] on button "Next" at bounding box center [627, 178] width 87 height 274
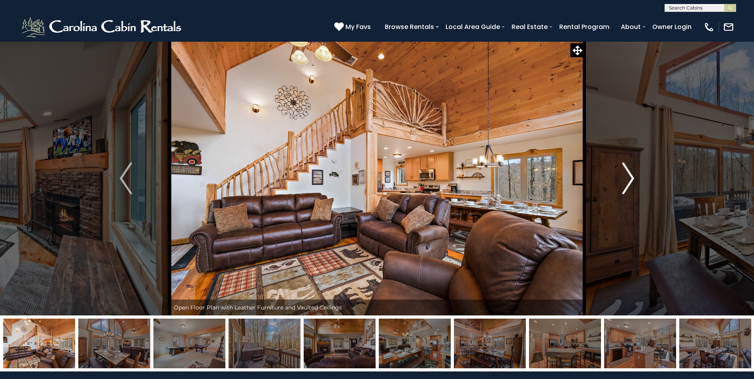
click at [635, 175] on button "Next" at bounding box center [627, 178] width 87 height 274
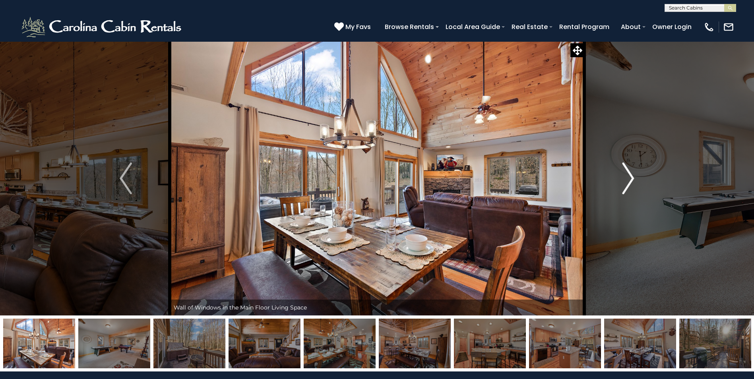
click at [635, 175] on button "Next" at bounding box center [627, 178] width 87 height 274
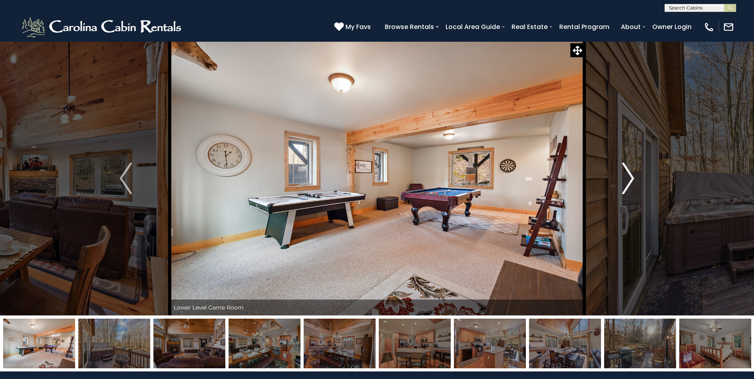
click at [635, 175] on button "Next" at bounding box center [627, 178] width 87 height 274
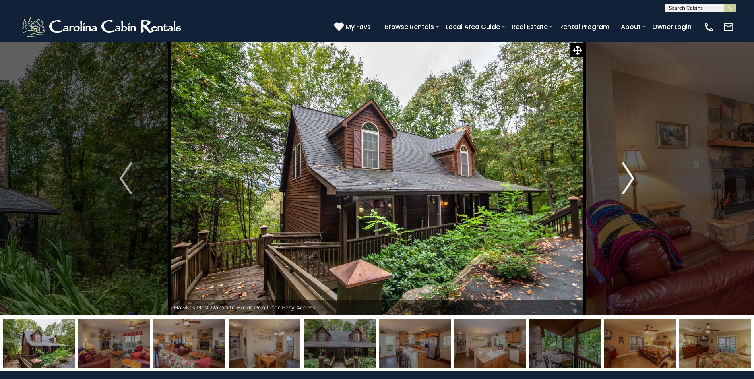
click at [621, 182] on button "Next" at bounding box center [627, 178] width 87 height 274
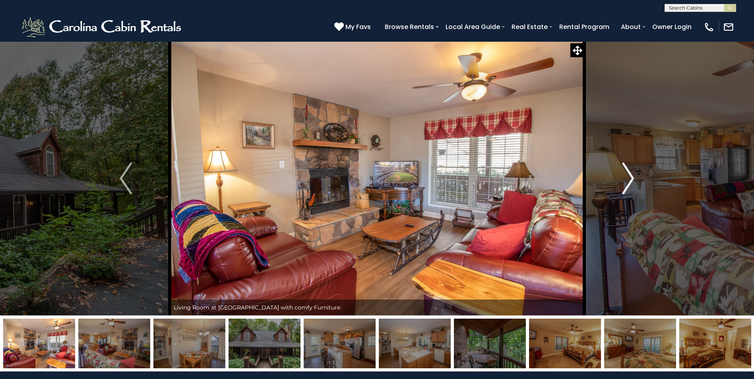
click at [621, 182] on button "Next" at bounding box center [627, 178] width 87 height 274
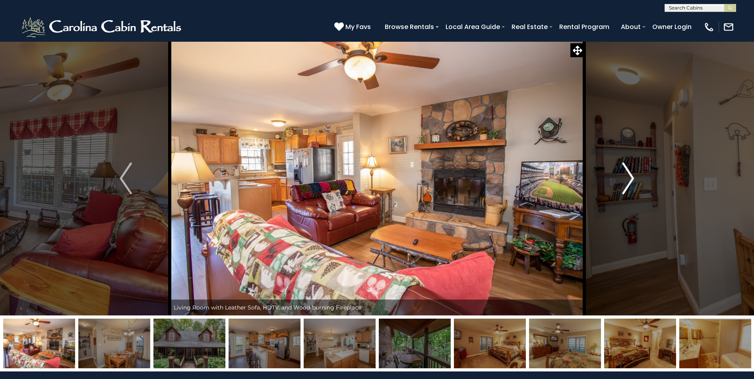
click at [621, 182] on button "Next" at bounding box center [627, 178] width 87 height 274
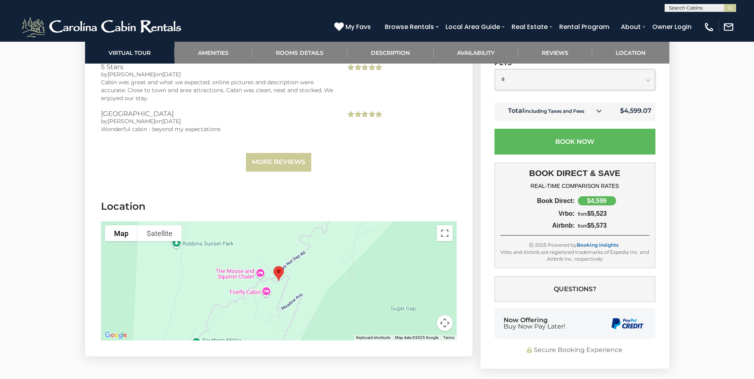
scroll to position [1590, 0]
click at [447, 231] on button "Toggle fullscreen view" at bounding box center [445, 233] width 16 height 16
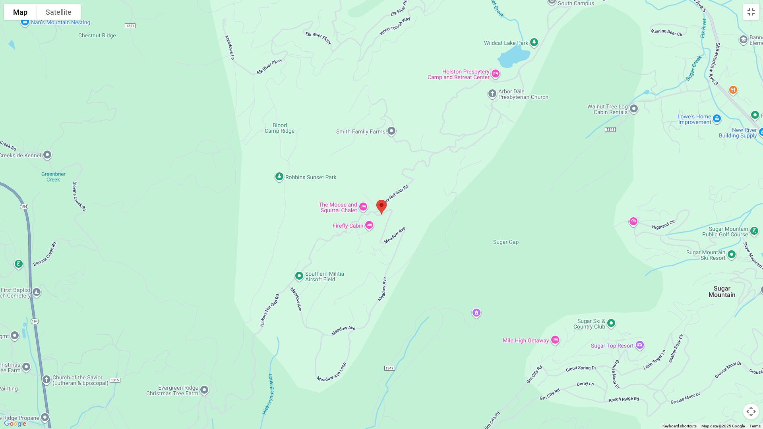
click at [454, 225] on div at bounding box center [381, 214] width 763 height 429
click at [754, 379] on button "Map camera controls" at bounding box center [751, 412] width 16 height 16
click at [733, 379] on button "Zoom out" at bounding box center [731, 412] width 16 height 16
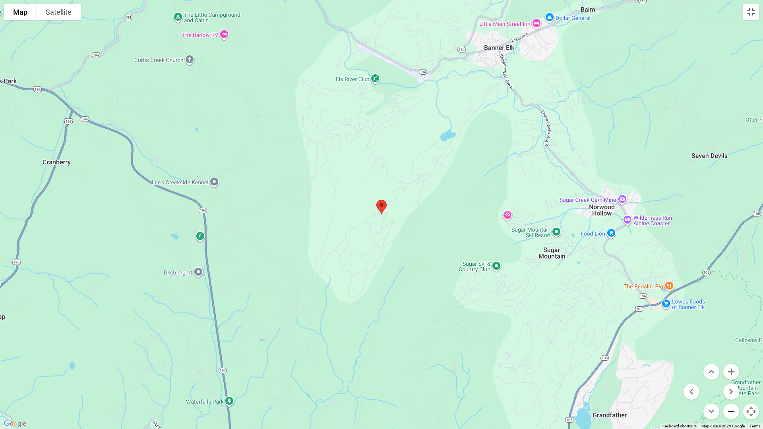
click at [733, 379] on button "Zoom out" at bounding box center [731, 412] width 16 height 16
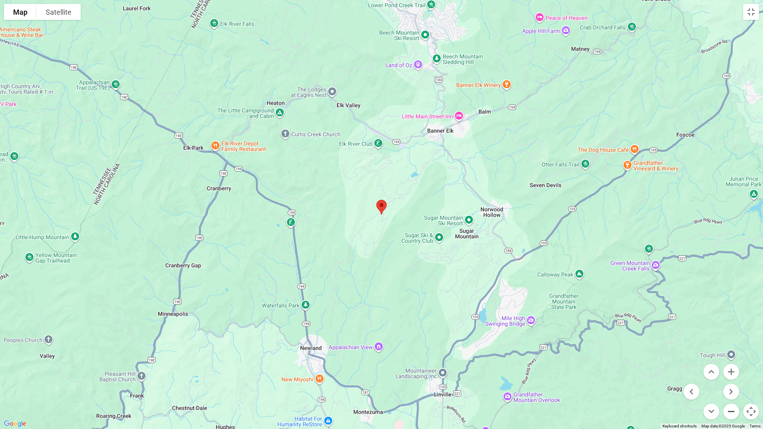
click at [733, 379] on button "Zoom out" at bounding box center [731, 412] width 16 height 16
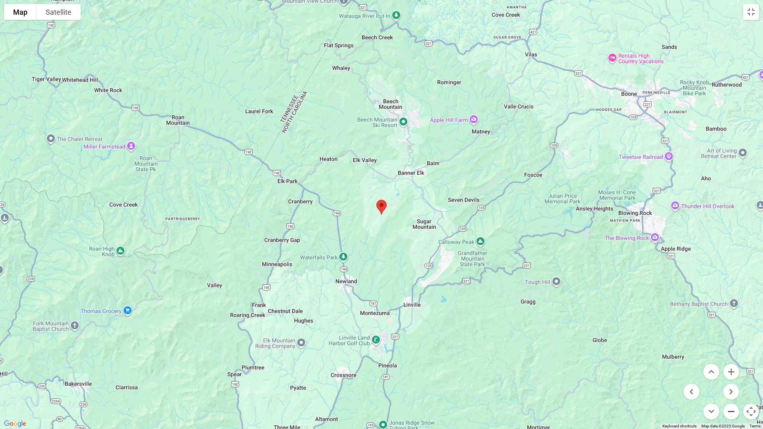
click at [733, 379] on button "Zoom out" at bounding box center [731, 412] width 16 height 16
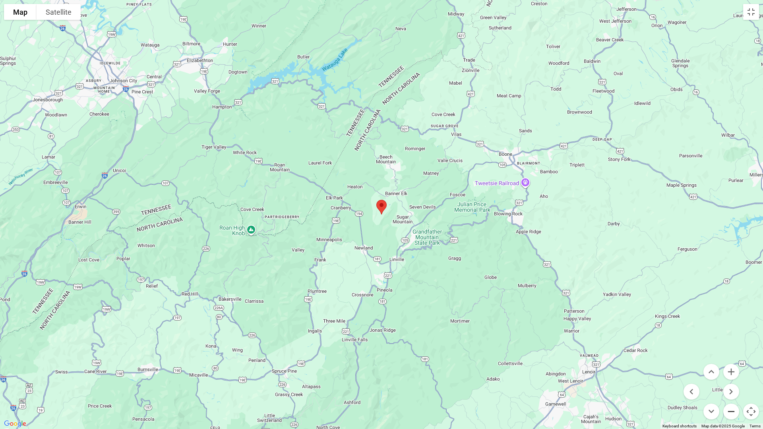
click at [733, 379] on button "Zoom out" at bounding box center [731, 412] width 16 height 16
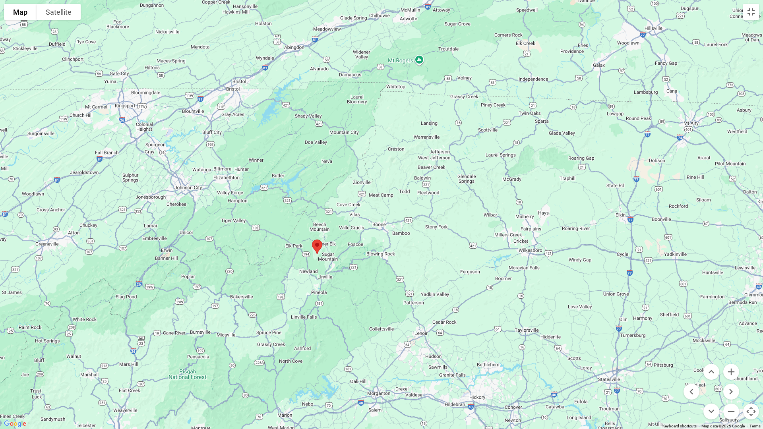
drag, startPoint x: 622, startPoint y: 258, endPoint x: 557, endPoint y: 298, distance: 76.7
click at [557, 298] on div at bounding box center [381, 214] width 763 height 429
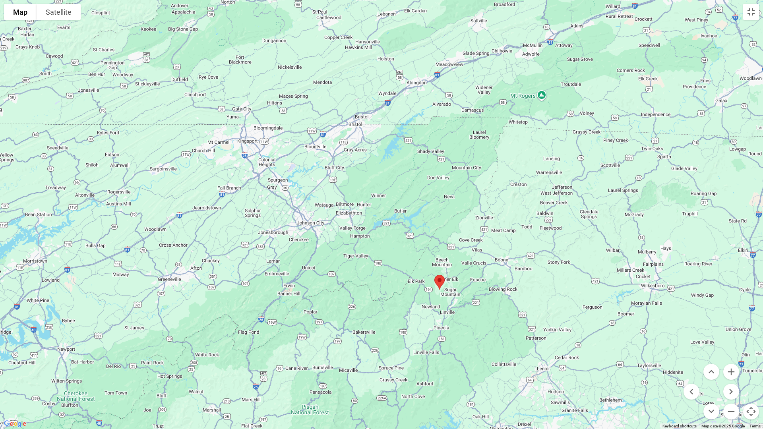
drag, startPoint x: 606, startPoint y: 269, endPoint x: 728, endPoint y: 305, distance: 126.7
click at [728, 305] on div at bounding box center [381, 214] width 763 height 429
click at [752, 14] on button "Toggle fullscreen view" at bounding box center [751, 12] width 16 height 16
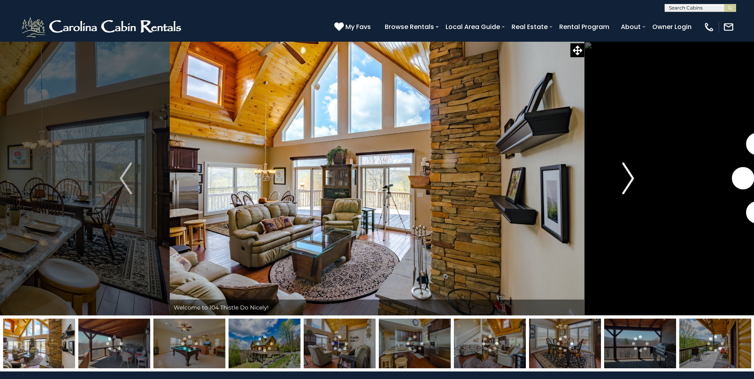
click at [632, 182] on img "Next" at bounding box center [628, 179] width 12 height 32
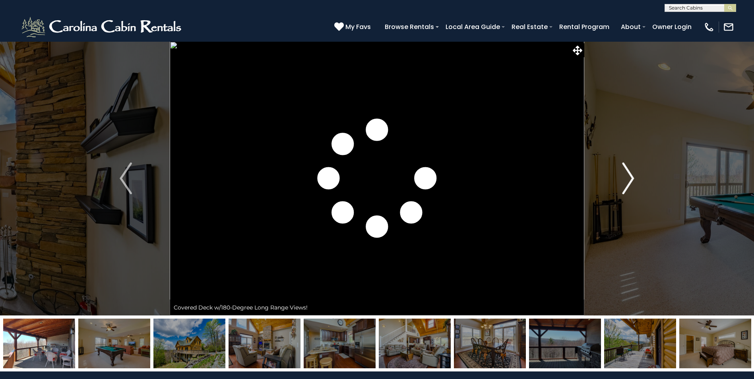
click at [632, 182] on img "Next" at bounding box center [628, 179] width 12 height 32
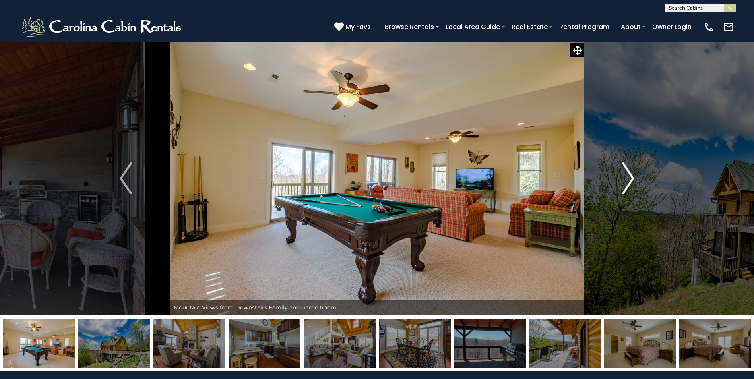
click at [632, 182] on img "Next" at bounding box center [628, 179] width 12 height 32
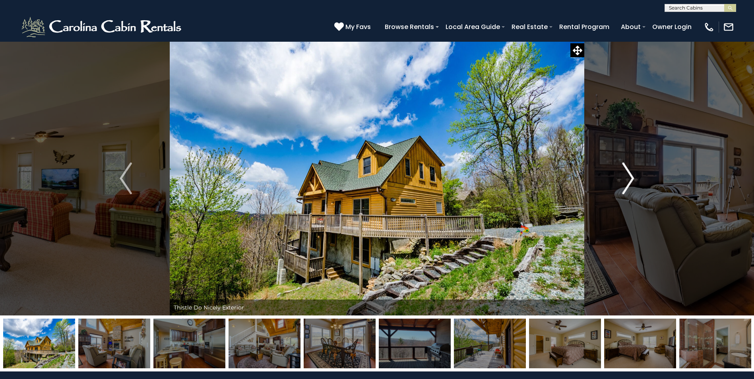
click at [632, 182] on img "Next" at bounding box center [628, 179] width 12 height 32
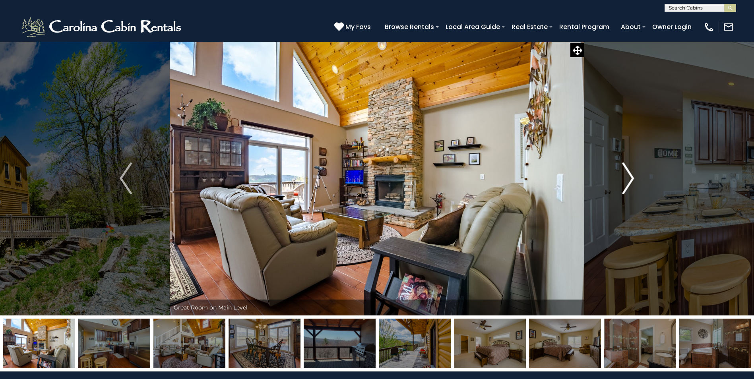
click at [632, 182] on img "Next" at bounding box center [628, 179] width 12 height 32
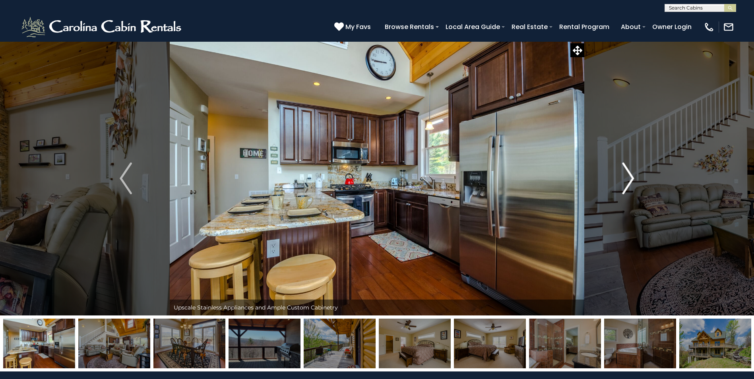
click at [632, 182] on img "Next" at bounding box center [628, 179] width 12 height 32
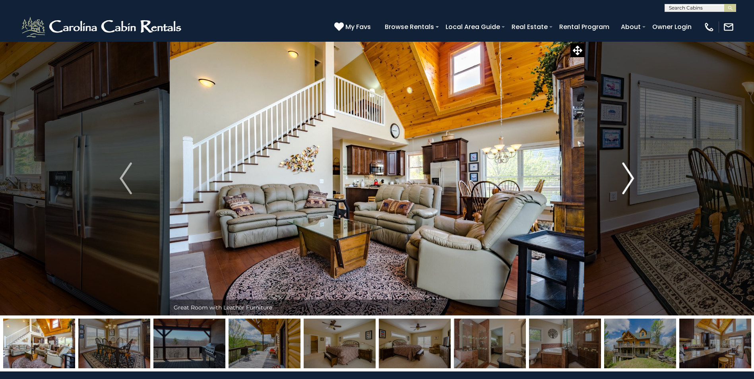
click at [632, 182] on img "Next" at bounding box center [628, 179] width 12 height 32
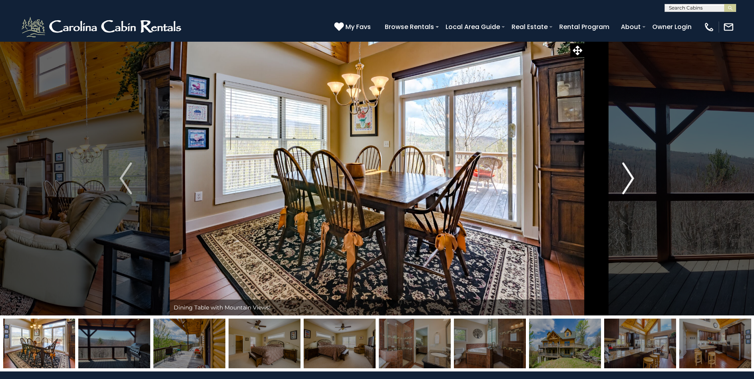
click at [632, 182] on img "Next" at bounding box center [628, 179] width 12 height 32
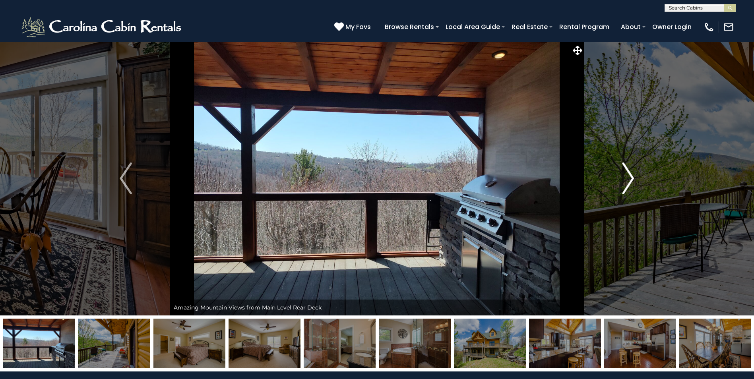
click at [632, 182] on img "Next" at bounding box center [628, 179] width 12 height 32
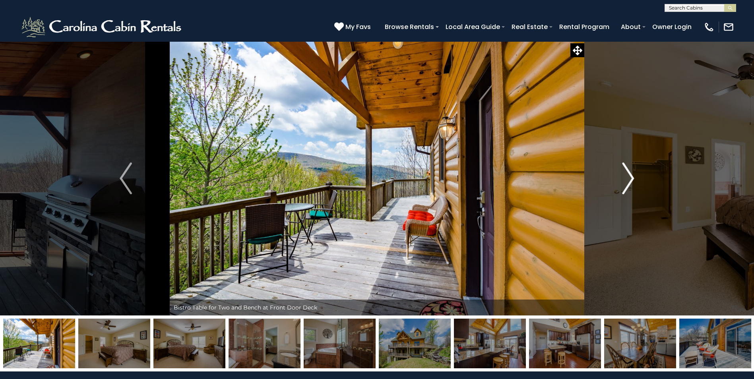
click at [632, 182] on img "Next" at bounding box center [628, 179] width 12 height 32
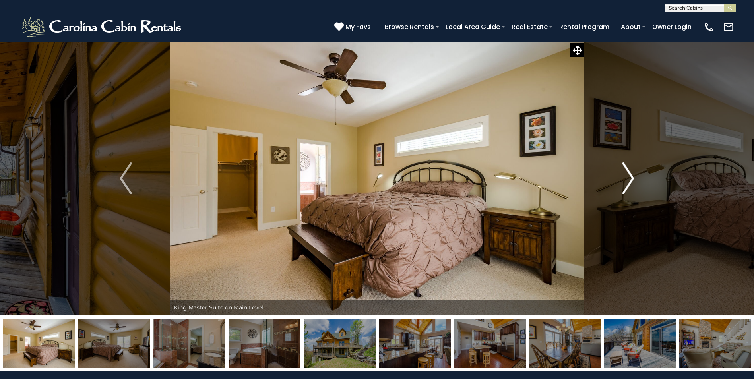
click at [632, 182] on img "Next" at bounding box center [628, 179] width 12 height 32
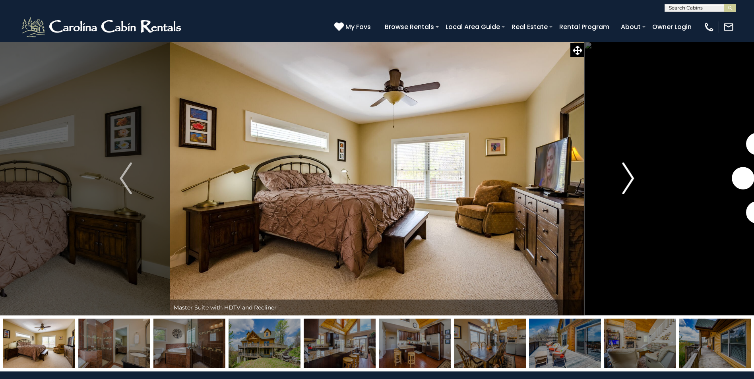
click at [632, 182] on img "Next" at bounding box center [628, 179] width 12 height 32
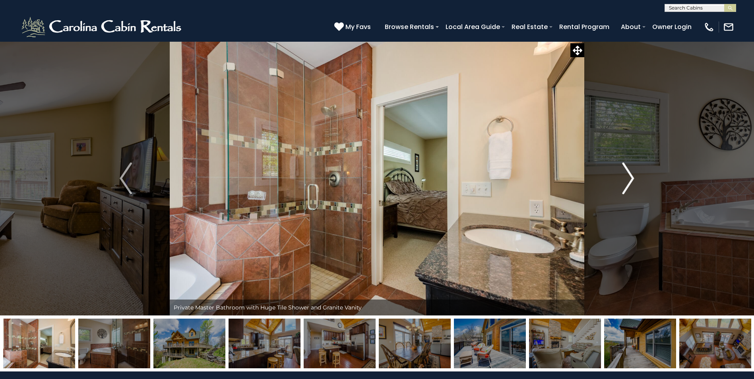
click at [632, 182] on img "Next" at bounding box center [628, 179] width 12 height 32
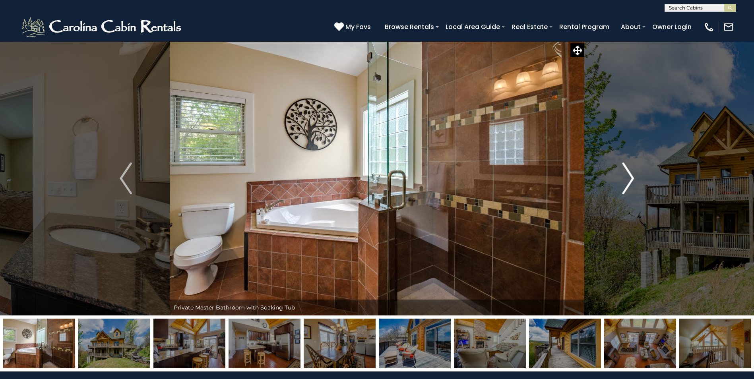
click at [632, 182] on img "Next" at bounding box center [628, 179] width 12 height 32
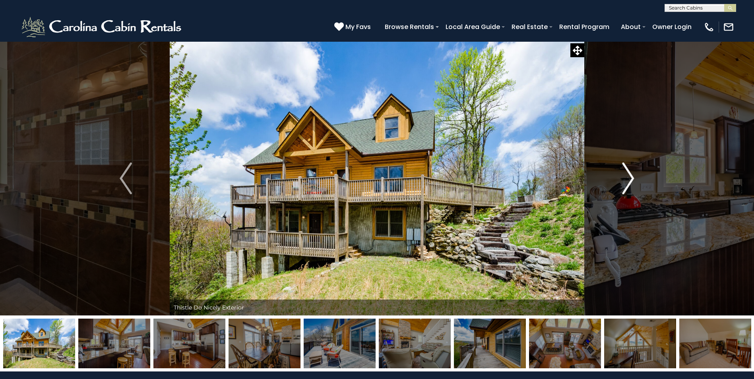
click at [632, 182] on img "Next" at bounding box center [628, 179] width 12 height 32
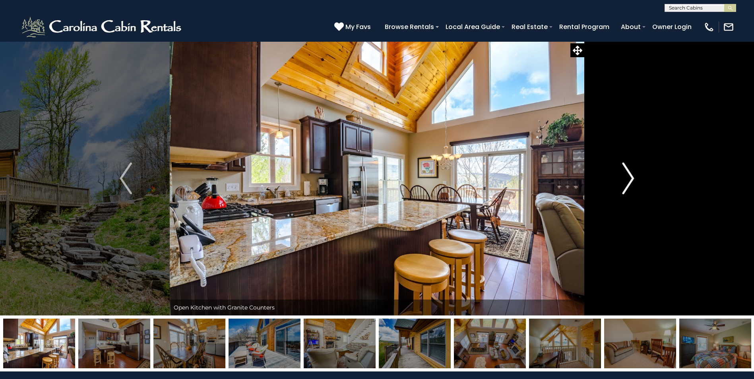
click at [632, 182] on img "Next" at bounding box center [628, 179] width 12 height 32
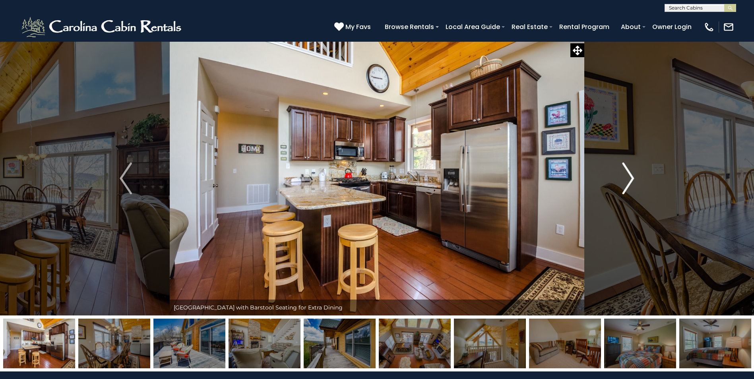
click at [632, 182] on img "Next" at bounding box center [628, 179] width 12 height 32
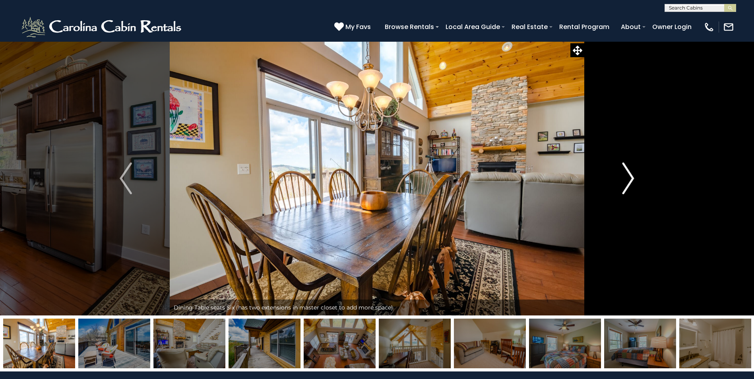
click at [632, 182] on img "Next" at bounding box center [628, 179] width 12 height 32
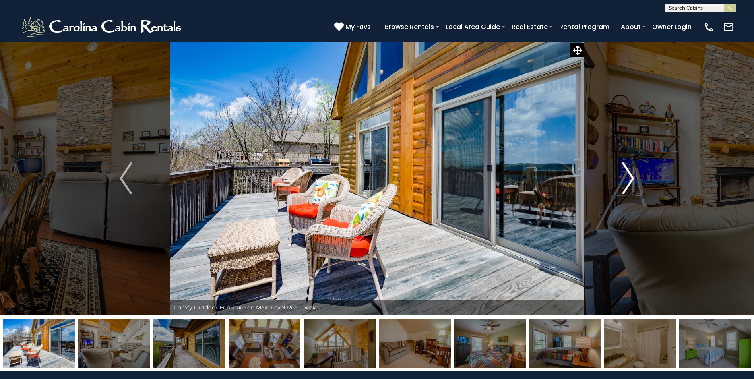
click at [632, 176] on img "Next" at bounding box center [628, 179] width 12 height 32
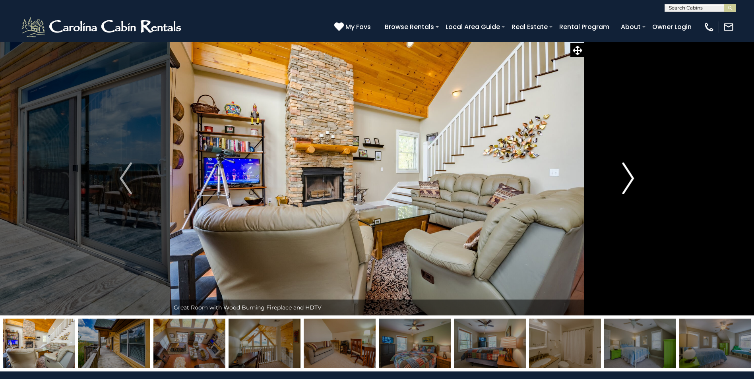
click at [632, 176] on img "Next" at bounding box center [628, 179] width 12 height 32
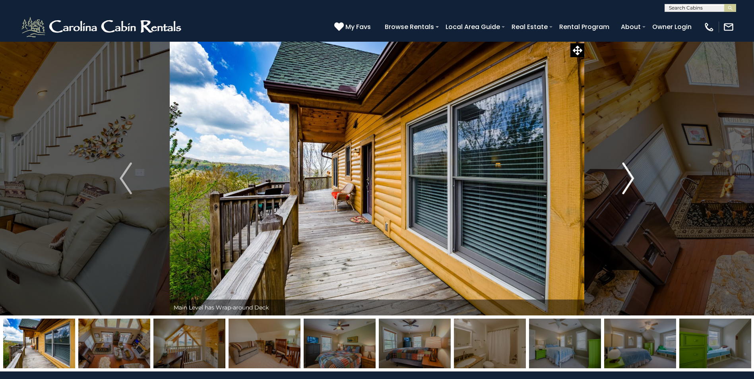
click at [632, 176] on img "Next" at bounding box center [628, 179] width 12 height 32
